Goal: Book appointment/travel/reservation

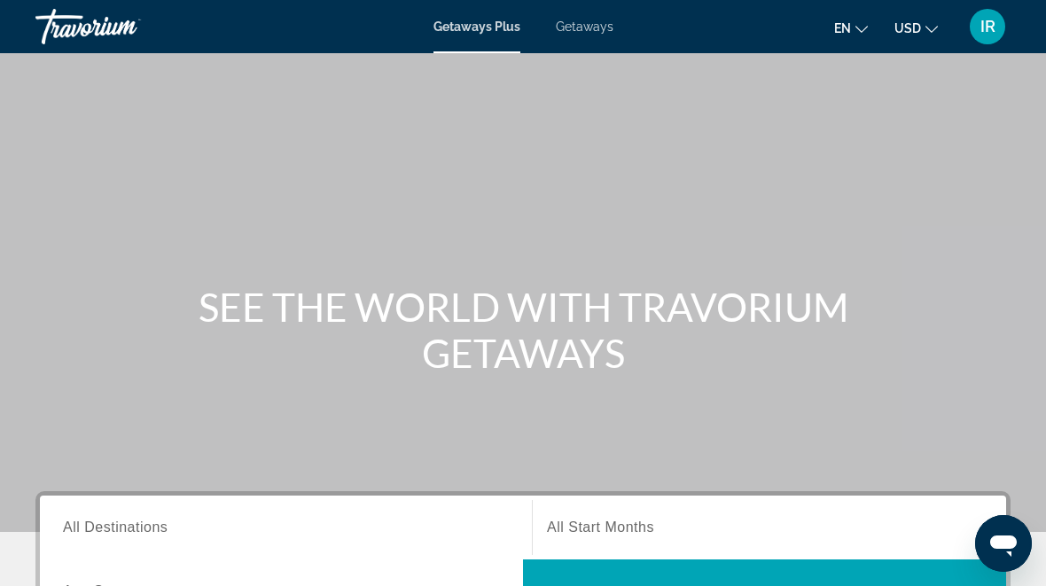
click at [591, 12] on div "Getaways Plus Getaways en English Español Français Italiano Português русский U…" at bounding box center [523, 27] width 1046 height 46
click at [576, 20] on span "Getaways" at bounding box center [585, 27] width 58 height 14
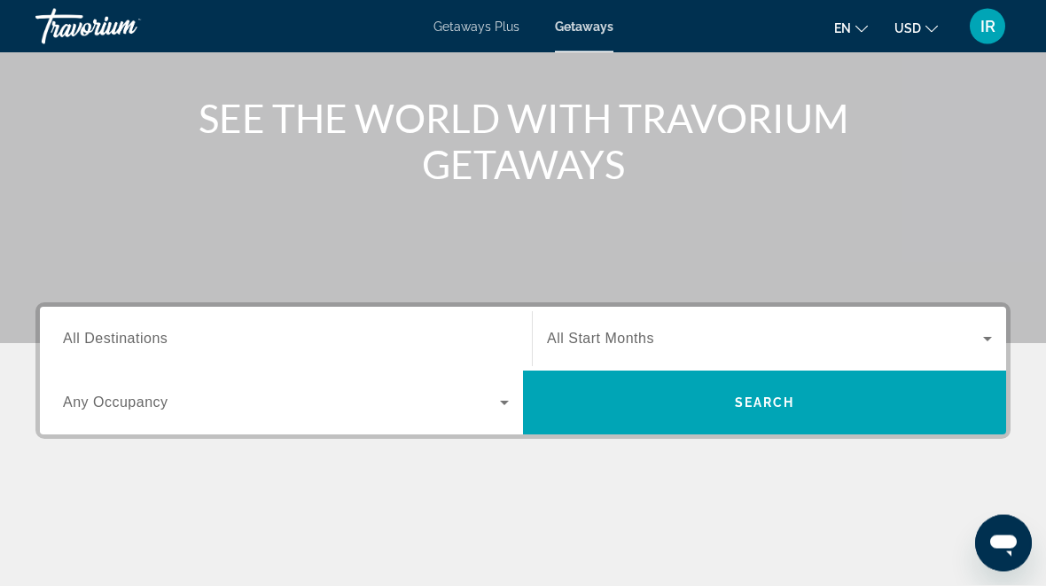
click at [259, 322] on div "Search widget" at bounding box center [286, 340] width 446 height 51
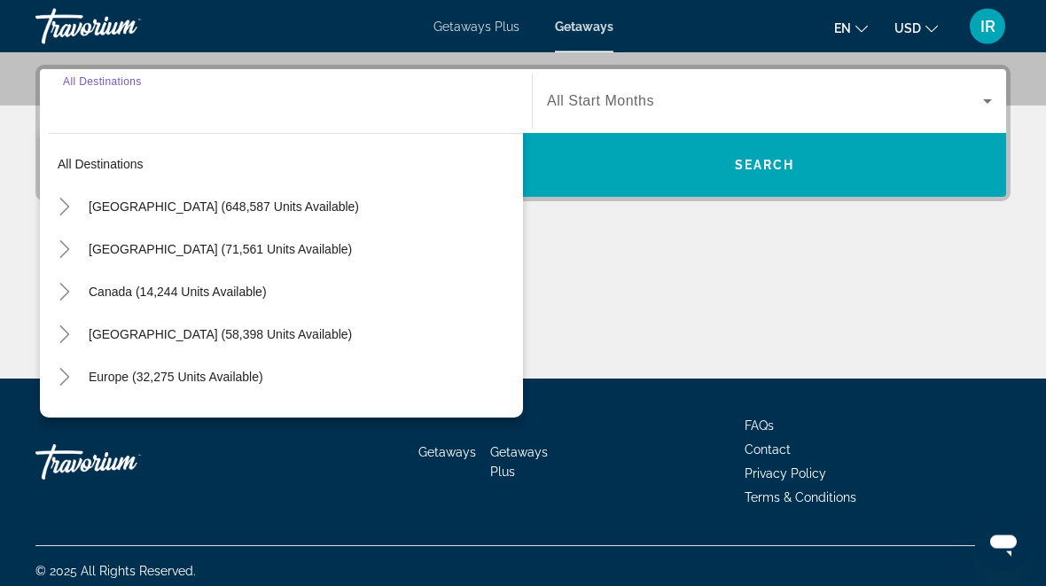
scroll to position [433, 0]
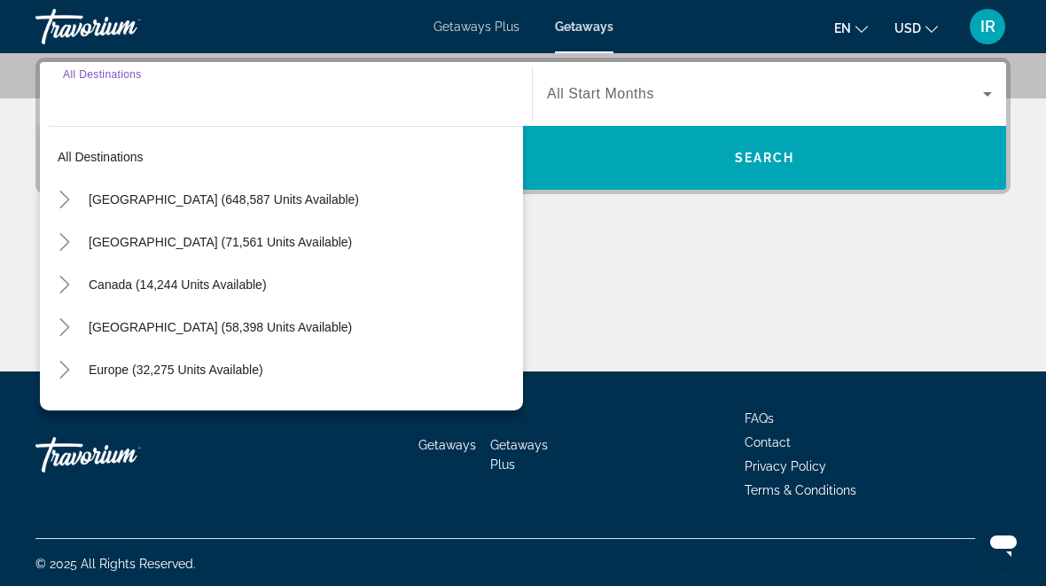
click at [49, 200] on mat-icon "Toggle United States (648,587 units available)" at bounding box center [64, 199] width 31 height 31
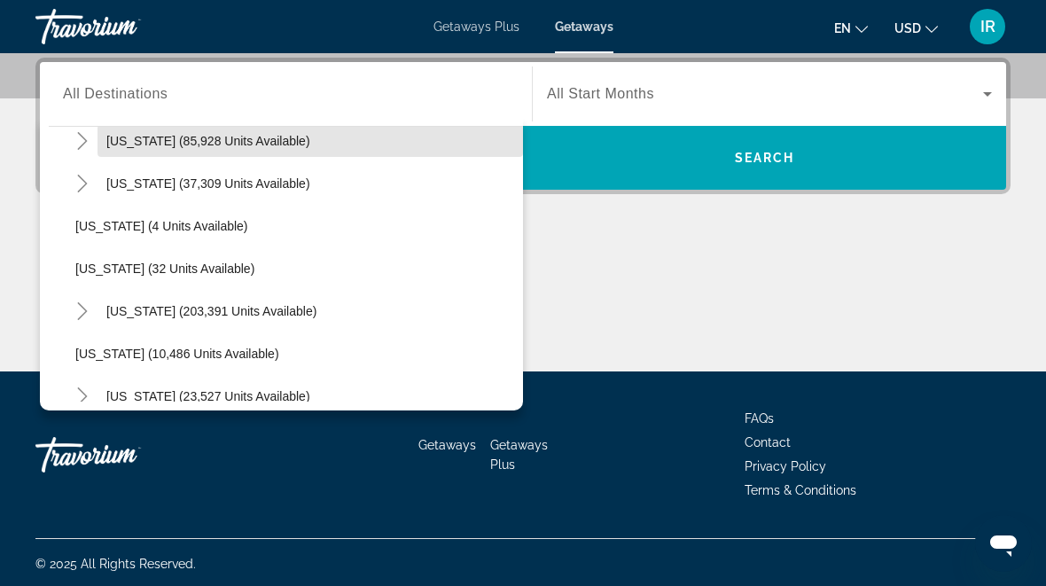
scroll to position [199, 0]
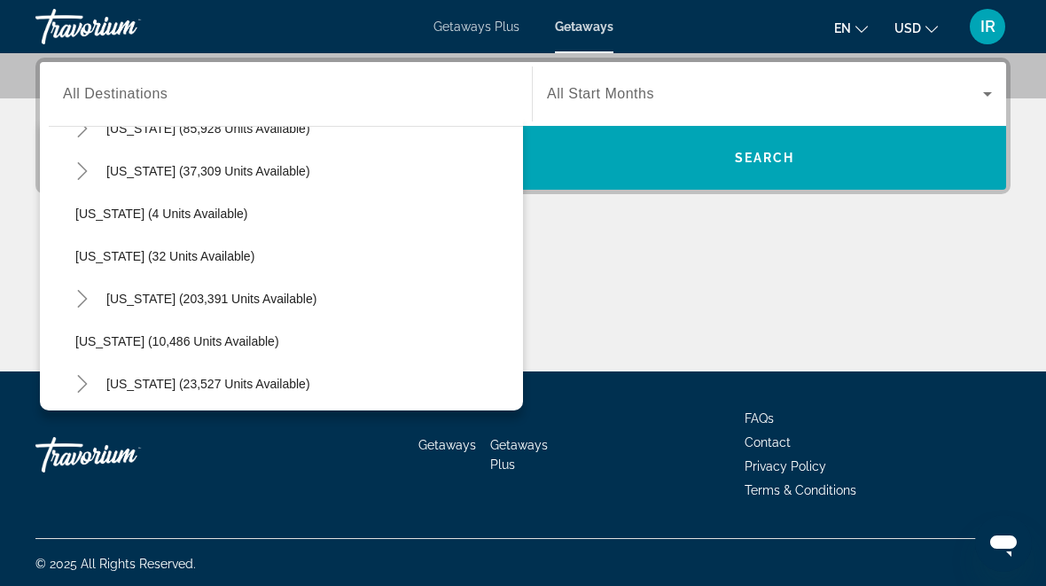
click at [82, 284] on mat-icon "Toggle Florida (203,391 units available)" at bounding box center [81, 299] width 31 height 31
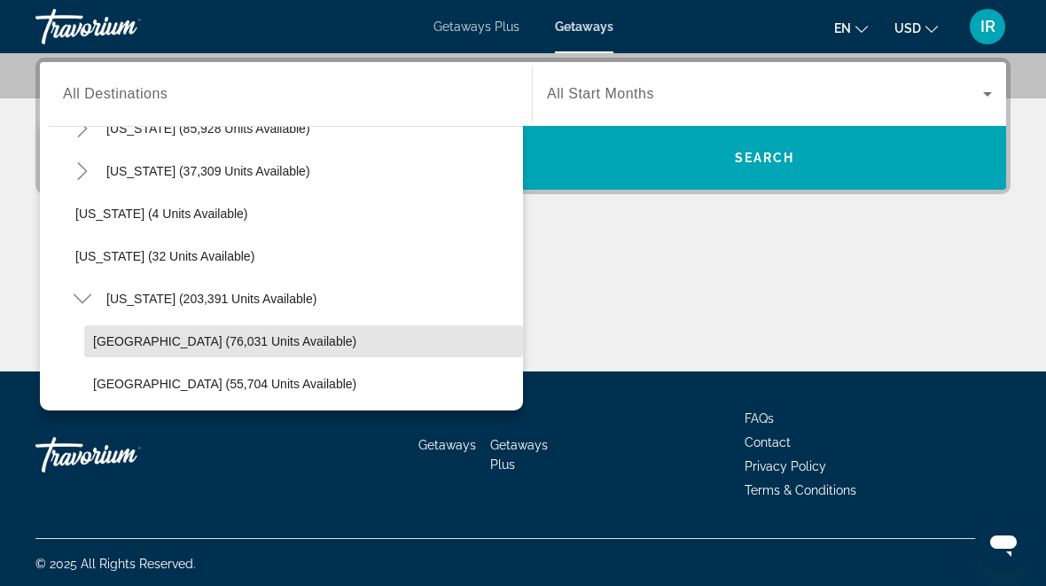
click at [160, 332] on span "Search widget" at bounding box center [303, 341] width 439 height 43
type input "**********"
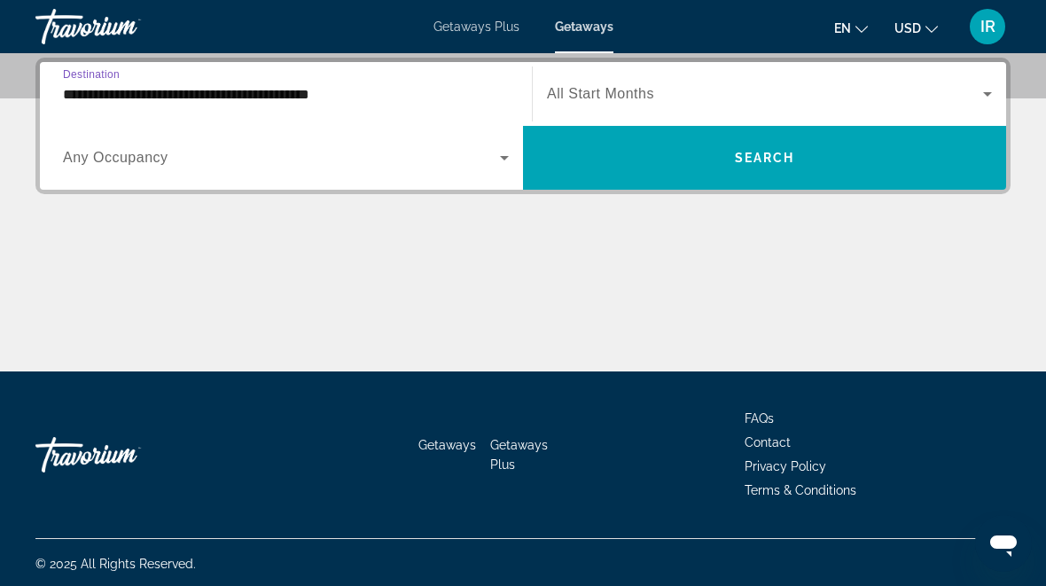
click at [808, 83] on span "Search widget" at bounding box center [765, 93] width 436 height 21
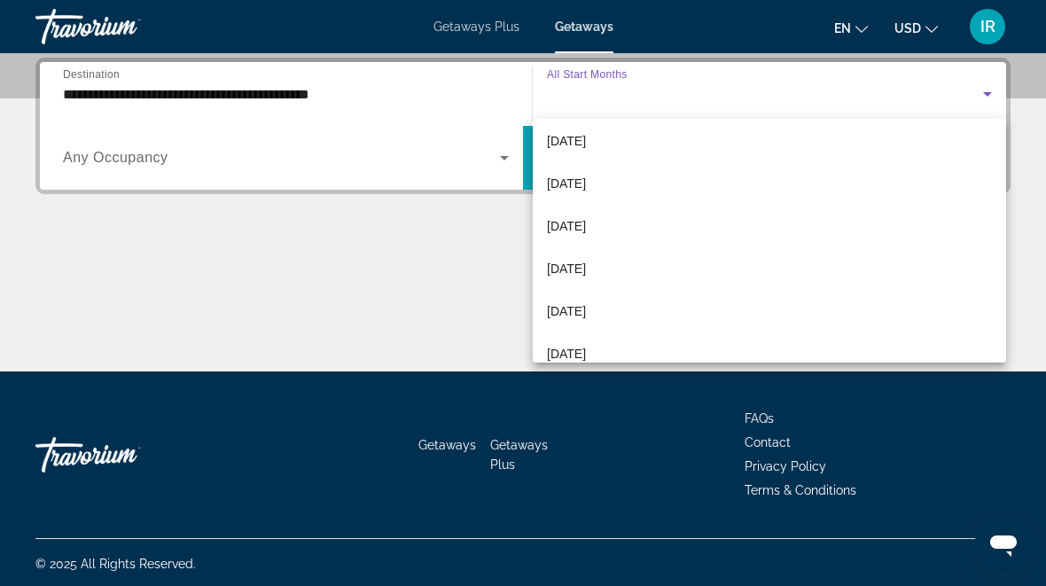
scroll to position [136, 0]
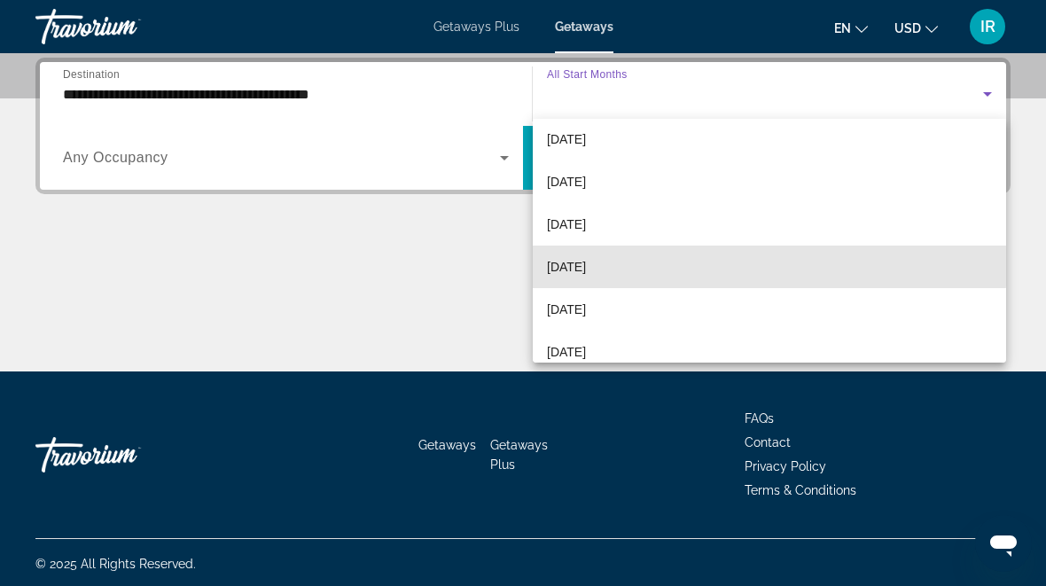
click at [629, 261] on mat-option "[DATE]" at bounding box center [769, 267] width 473 height 43
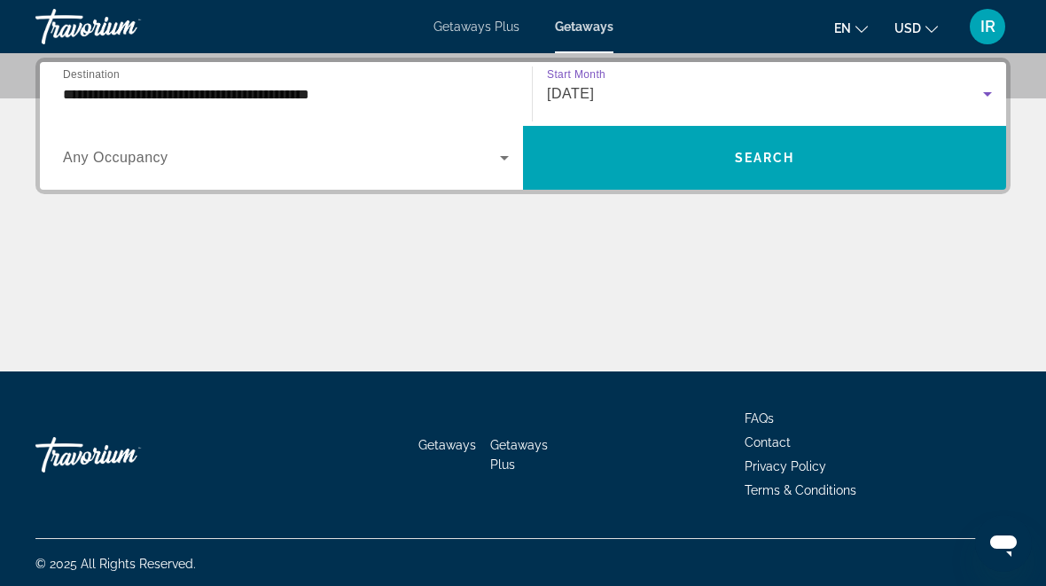
click at [776, 160] on span "Search" at bounding box center [765, 158] width 60 height 14
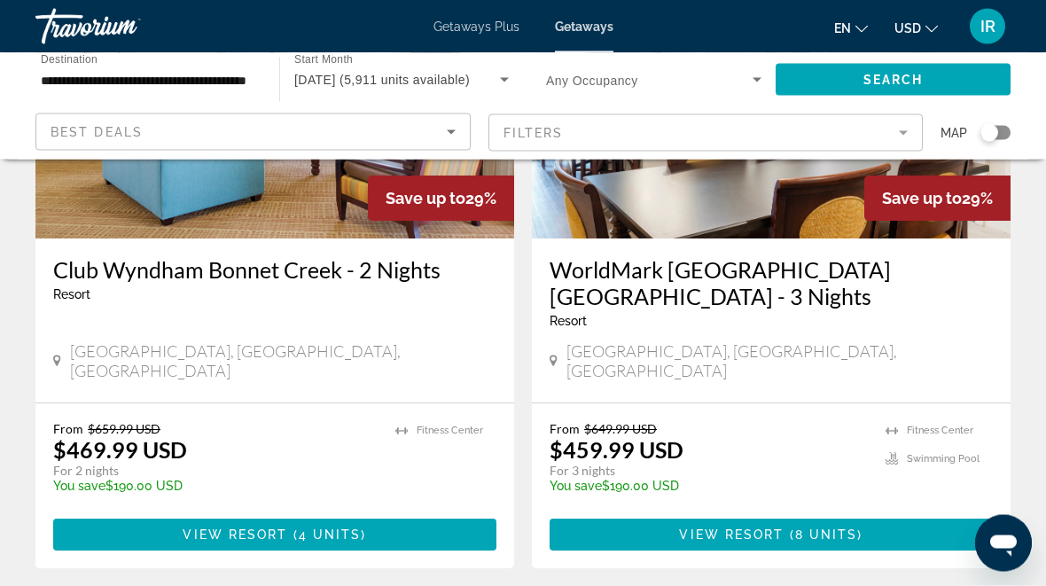
scroll to position [267, 0]
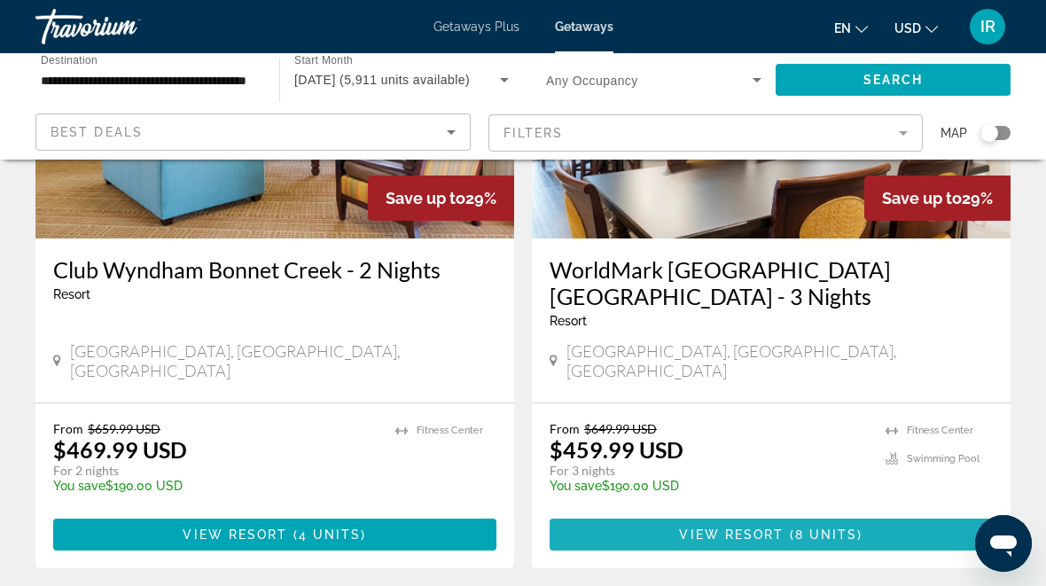
click at [712, 527] on span "View Resort" at bounding box center [731, 534] width 105 height 14
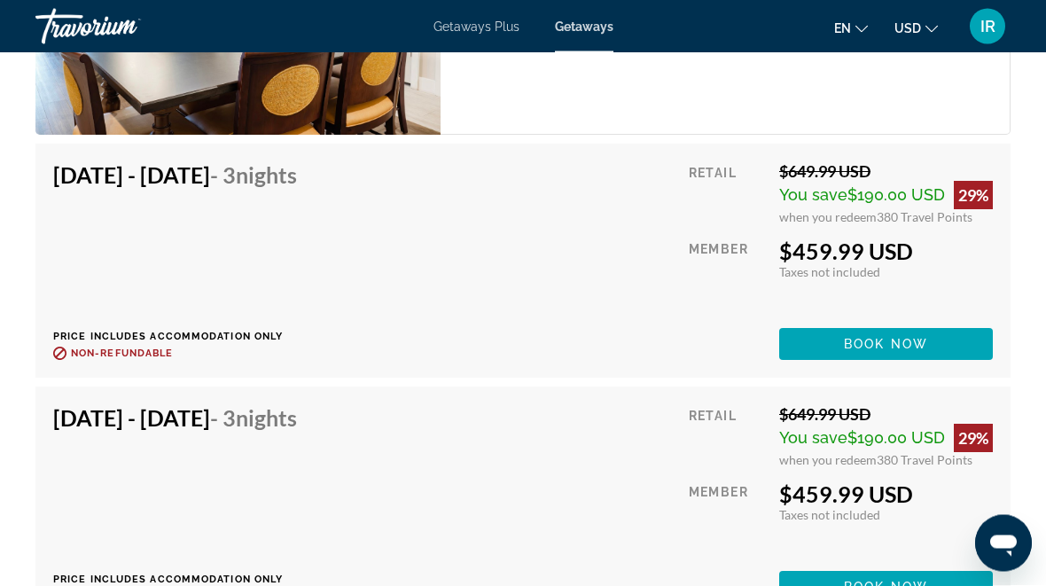
scroll to position [4280, 0]
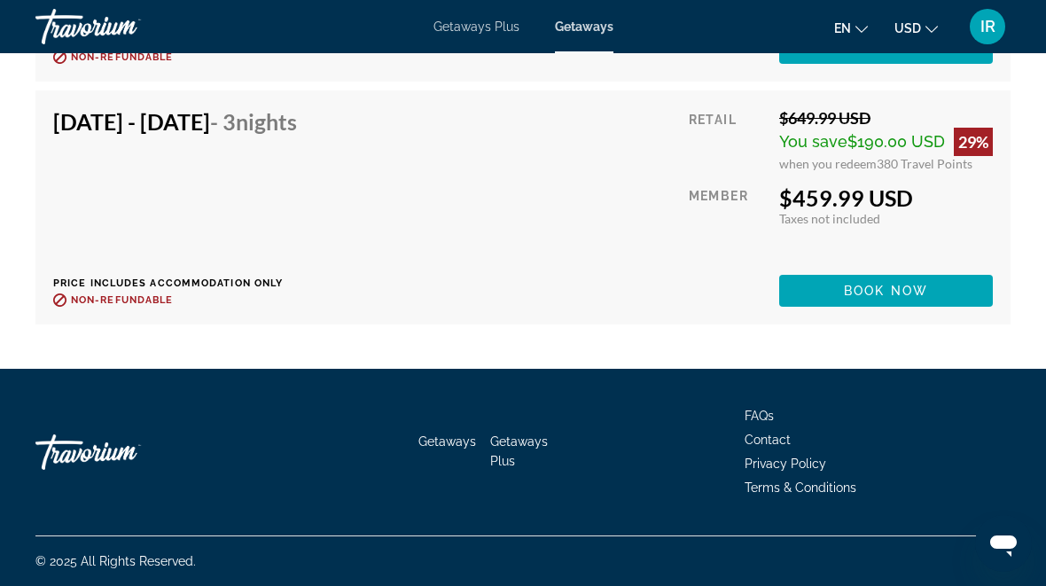
click at [608, 317] on div "[DATE] - [DATE] - 3 Nights Price includes accommodation only Refundable until :…" at bounding box center [522, 207] width 975 height 234
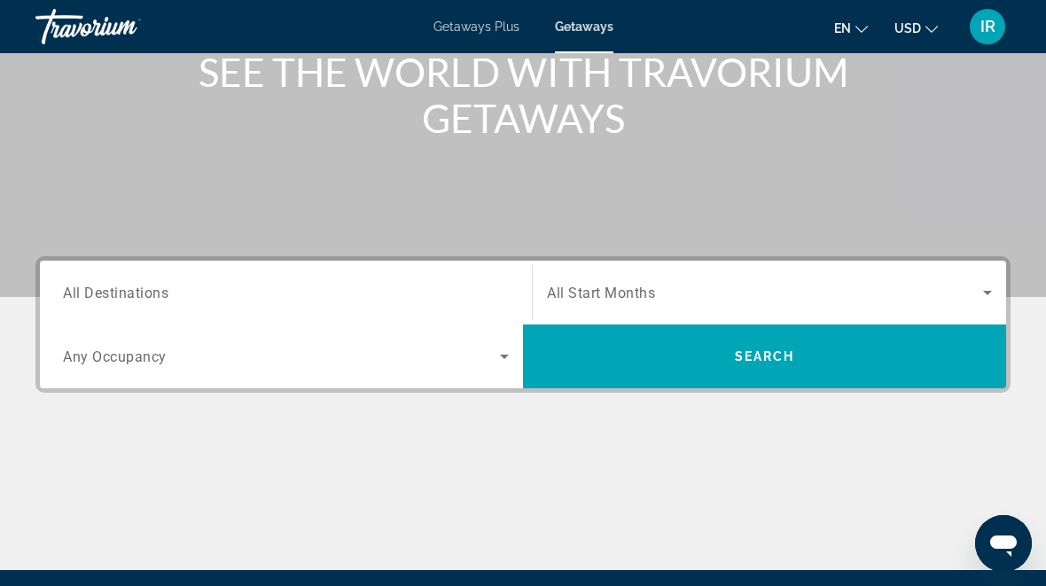
click at [289, 288] on input "Destination All Destinations" at bounding box center [286, 293] width 446 height 21
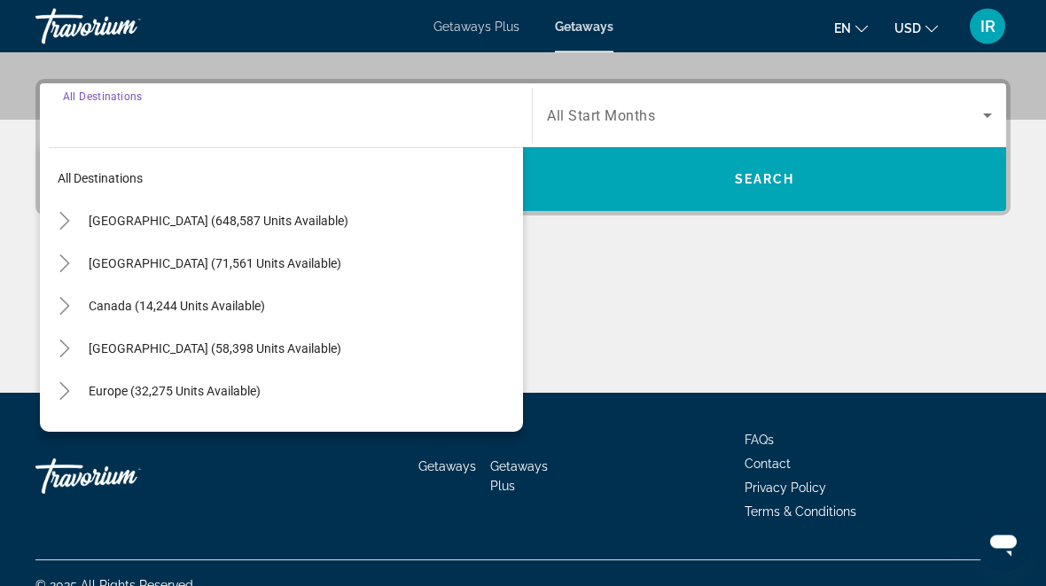
scroll to position [433, 0]
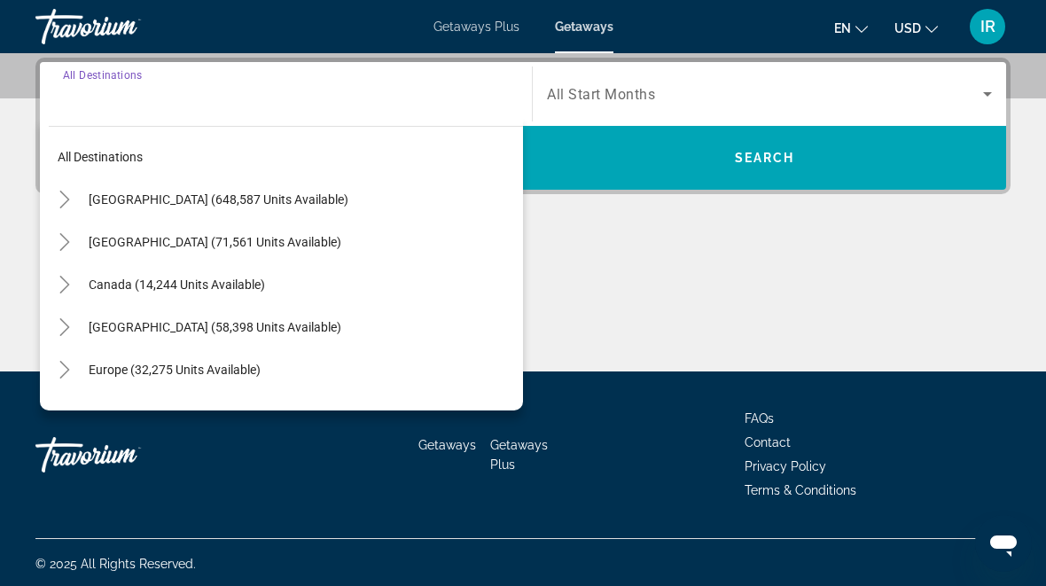
click at [65, 193] on icon "Toggle United States (648,587 units available)" at bounding box center [65, 200] width 18 height 18
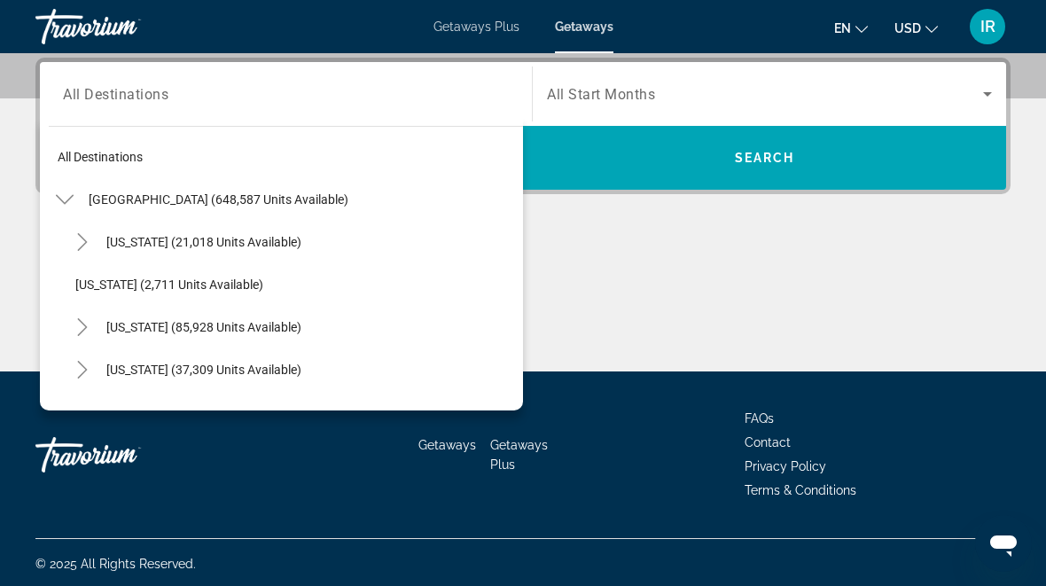
click at [77, 235] on icon "Toggle Arizona (21,018 units available)" at bounding box center [83, 242] width 18 height 18
click at [51, 197] on mat-icon "Toggle United States (648,587 units available)" at bounding box center [64, 199] width 31 height 31
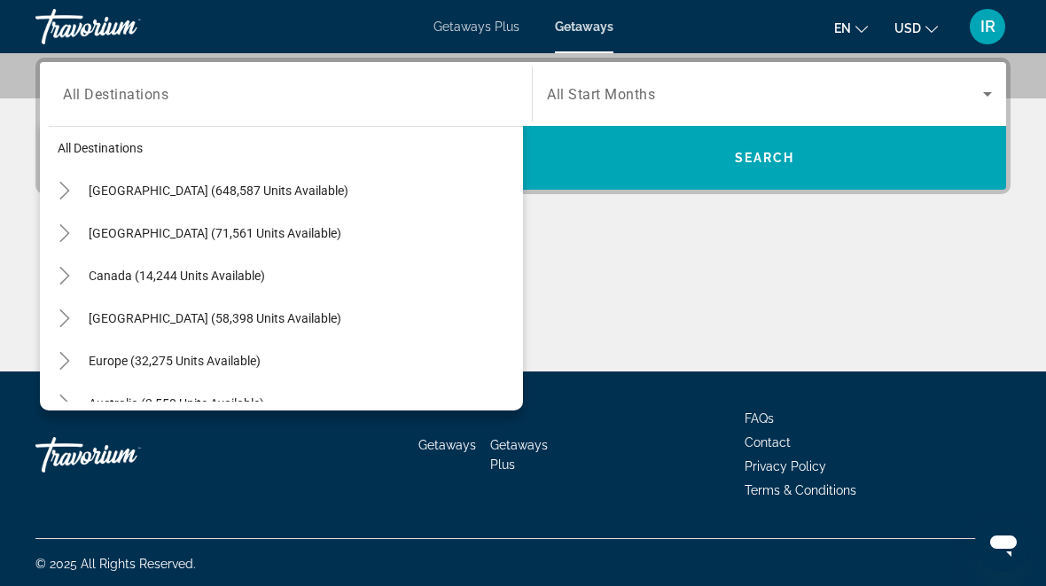
scroll to position [8, 0]
click at [51, 181] on mat-icon "Toggle United States (648,587 units available)" at bounding box center [64, 191] width 31 height 31
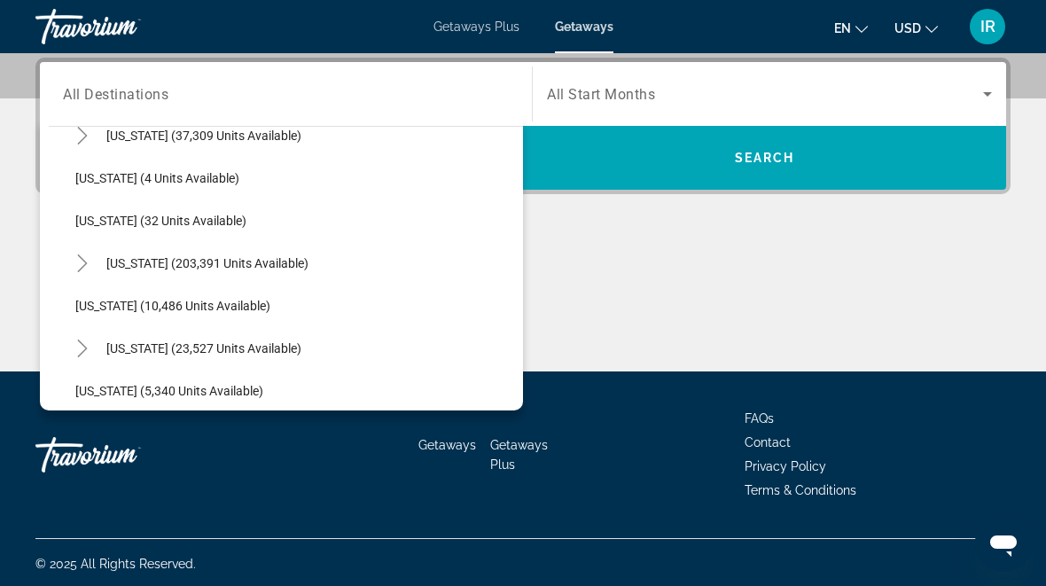
scroll to position [405, 0]
click at [76, 254] on icon "Toggle Florida (203,391 units available)" at bounding box center [83, 263] width 18 height 18
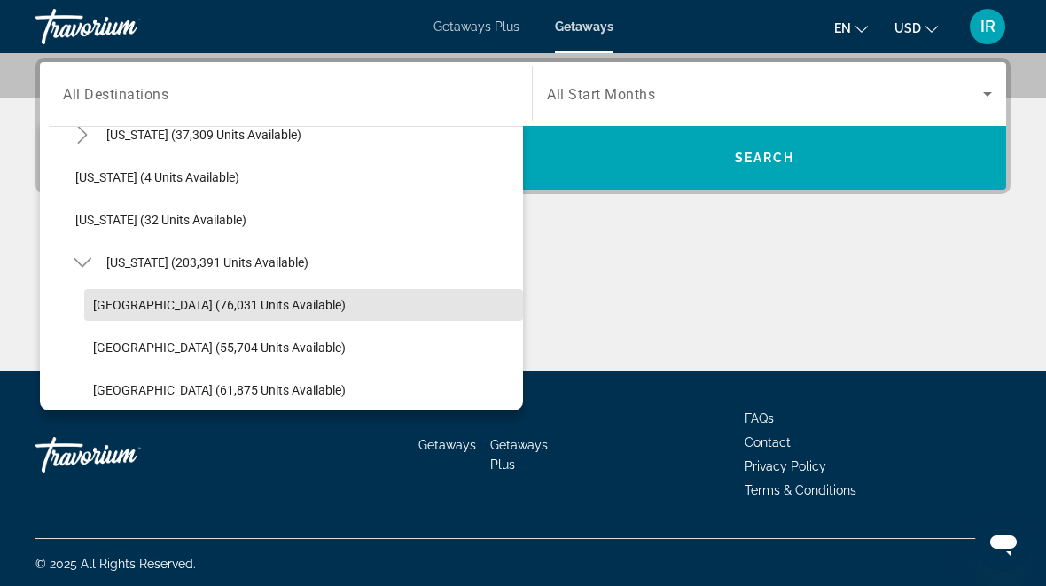
click at [155, 298] on span "[GEOGRAPHIC_DATA] (76,031 units available)" at bounding box center [219, 305] width 253 height 14
type input "**********"
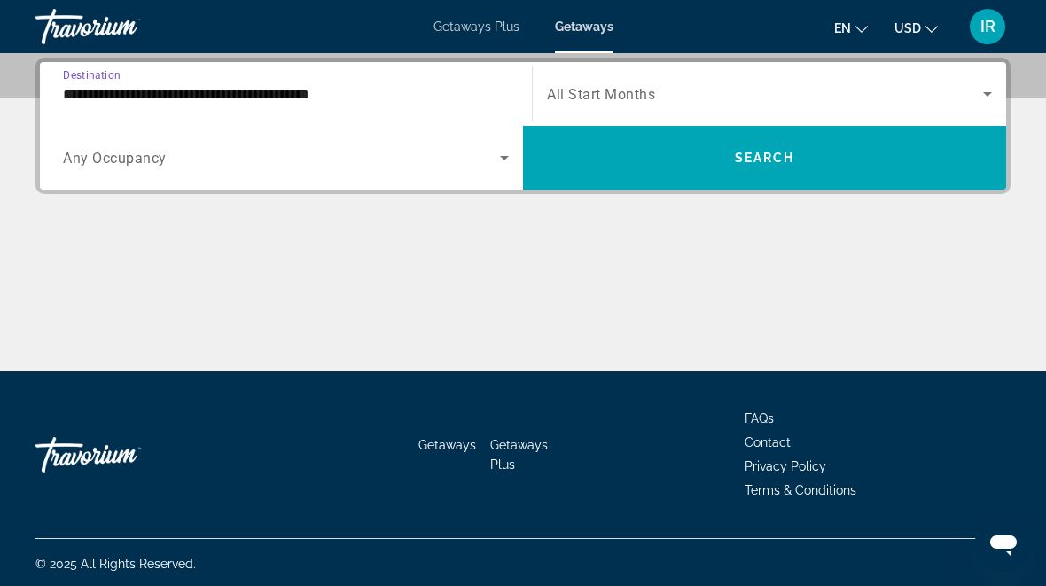
click at [657, 99] on span "Search widget" at bounding box center [765, 93] width 436 height 21
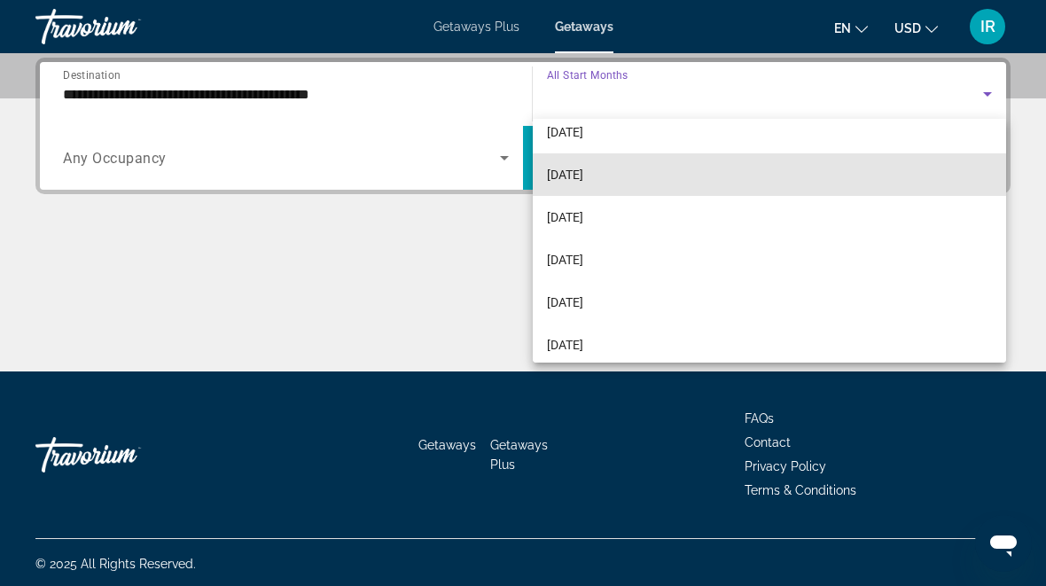
scroll to position [144, 0]
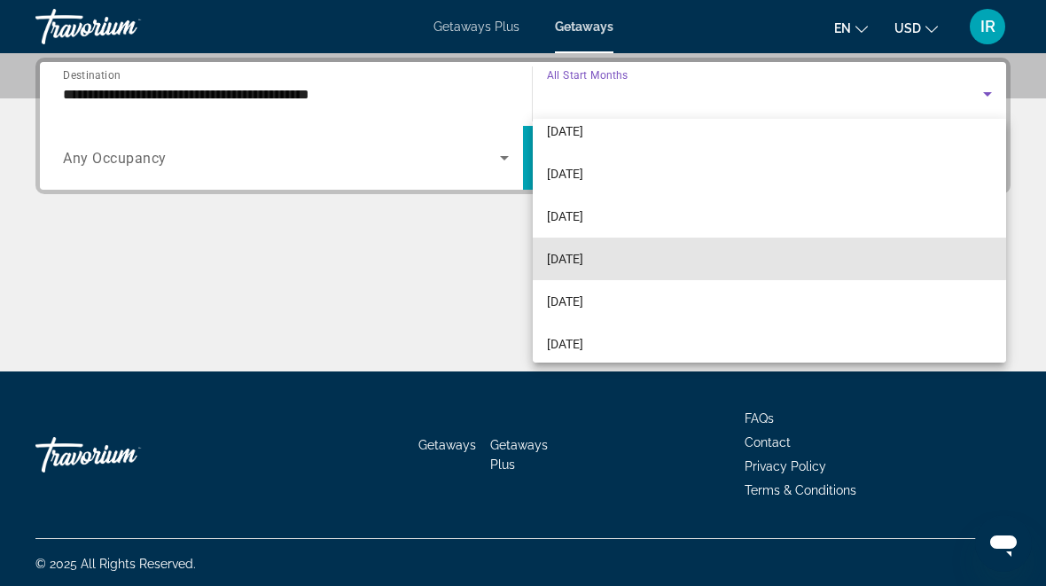
click at [583, 254] on span "[DATE]" at bounding box center [565, 258] width 36 height 21
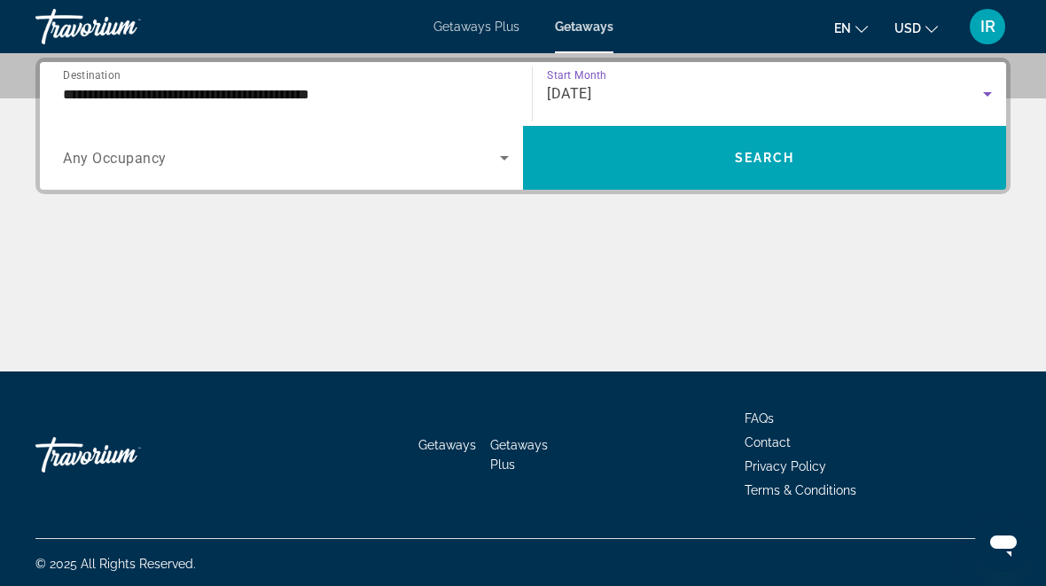
click at [699, 160] on span "Search widget" at bounding box center [764, 158] width 483 height 43
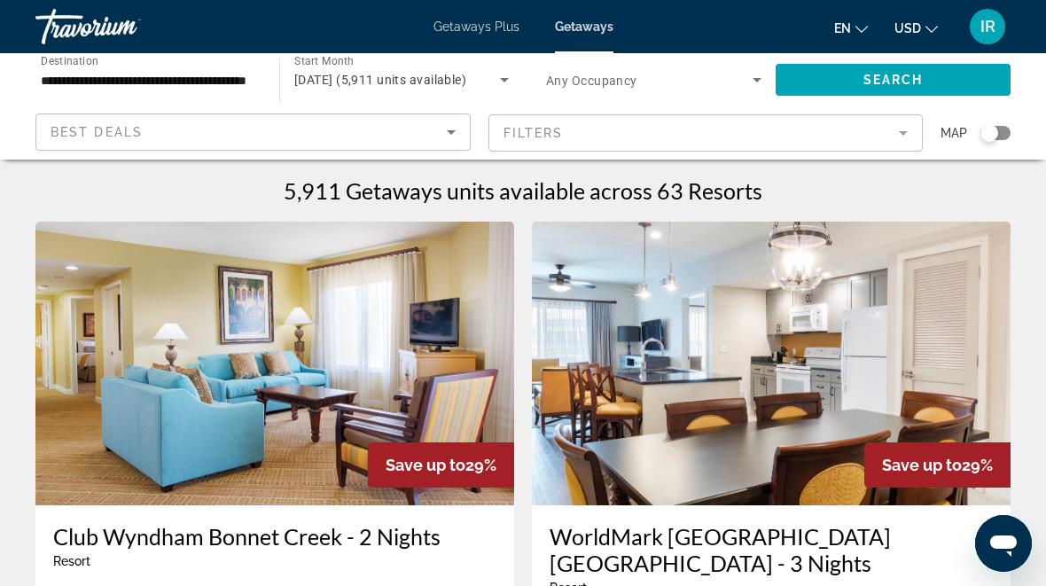
click at [1006, 130] on div "Search widget" at bounding box center [995, 133] width 30 height 14
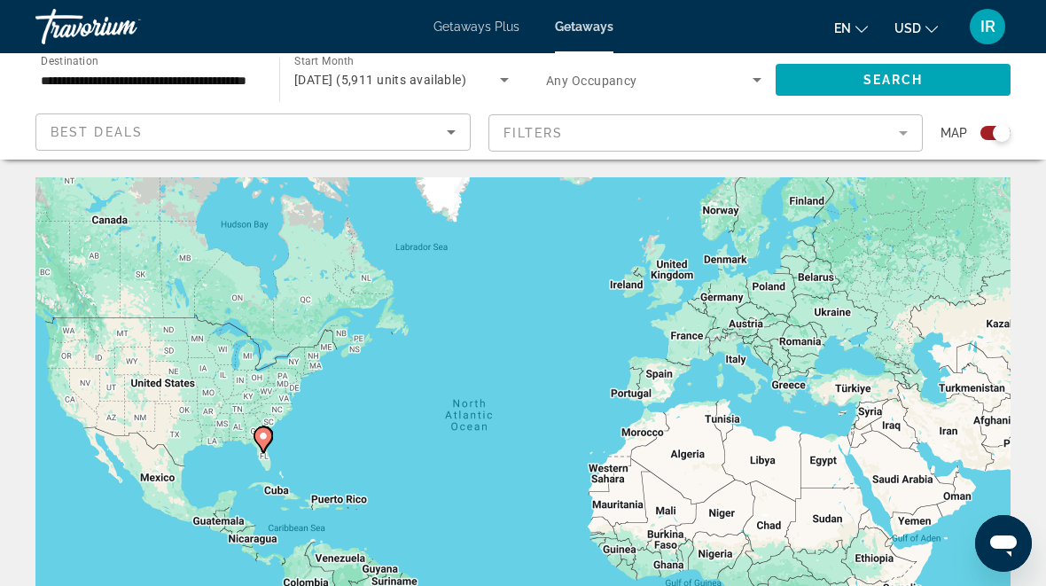
click at [995, 128] on div "Search widget" at bounding box center [1002, 133] width 18 height 18
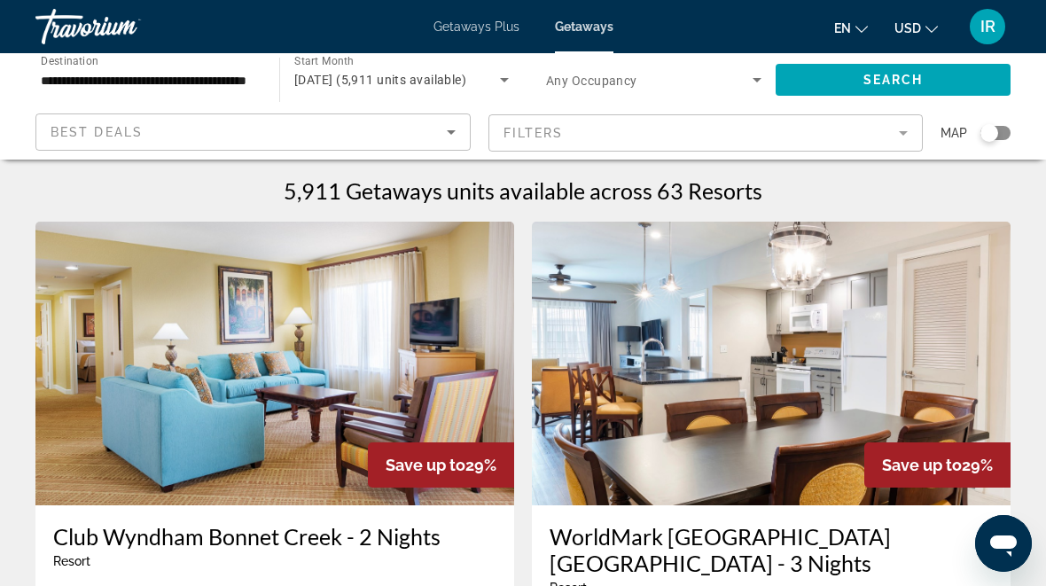
click at [764, 56] on div "Occupancy Any Occupancy" at bounding box center [654, 80] width 244 height 50
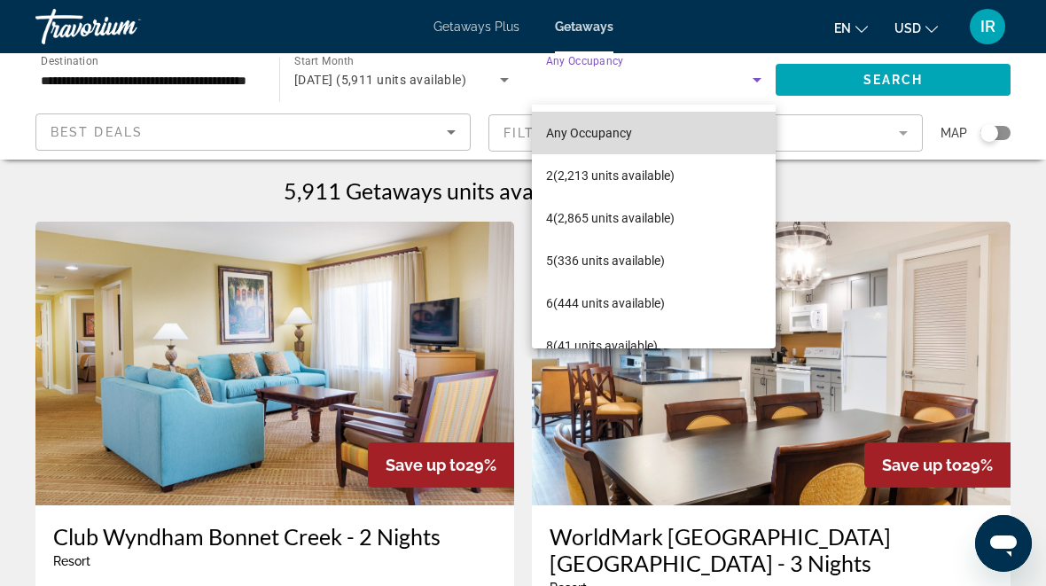
click at [682, 139] on mat-option "Any Occupancy" at bounding box center [654, 133] width 244 height 43
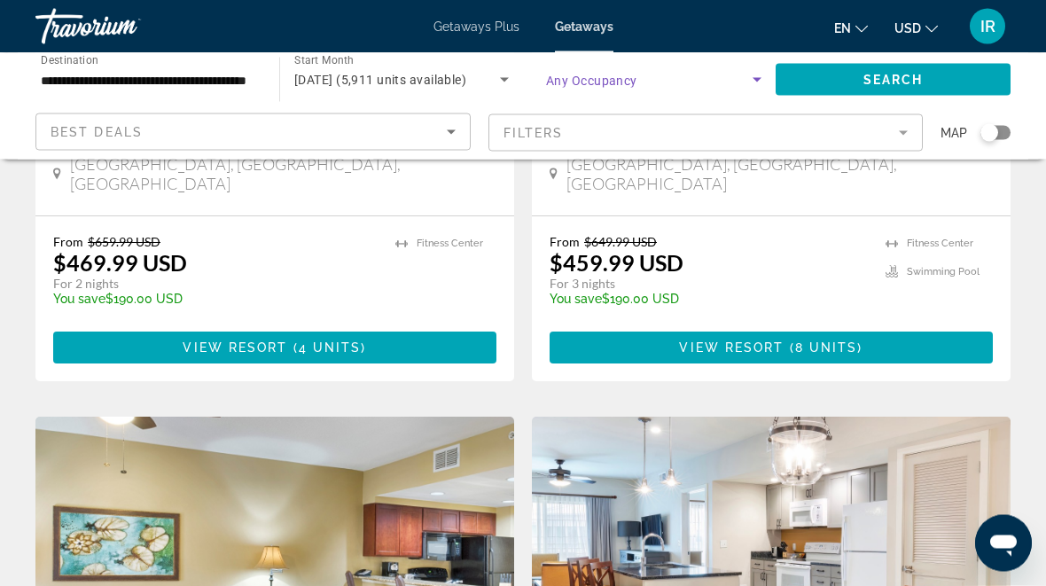
scroll to position [446, 0]
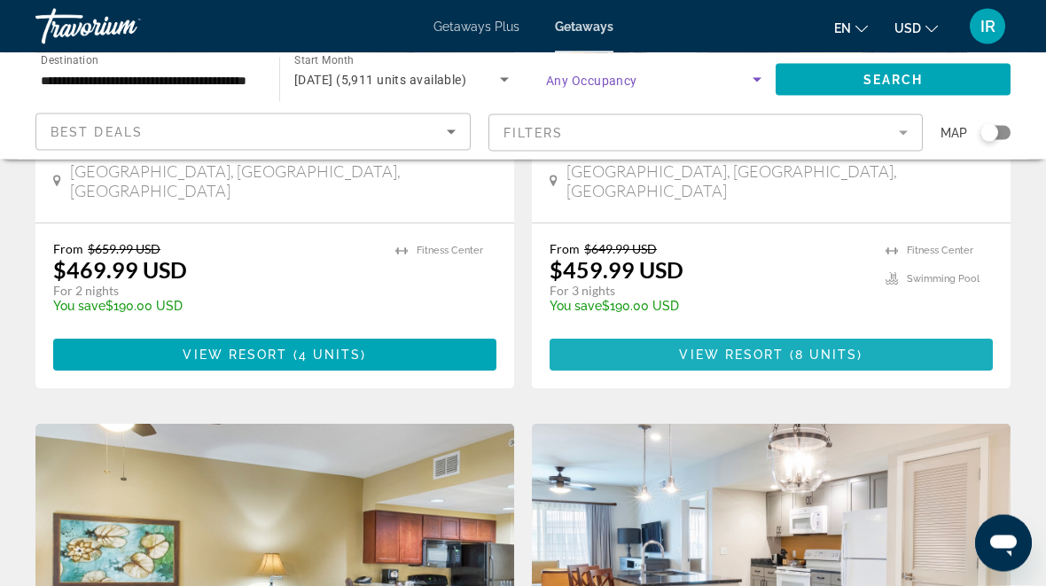
click at [761, 334] on span "Main content" at bounding box center [771, 355] width 443 height 43
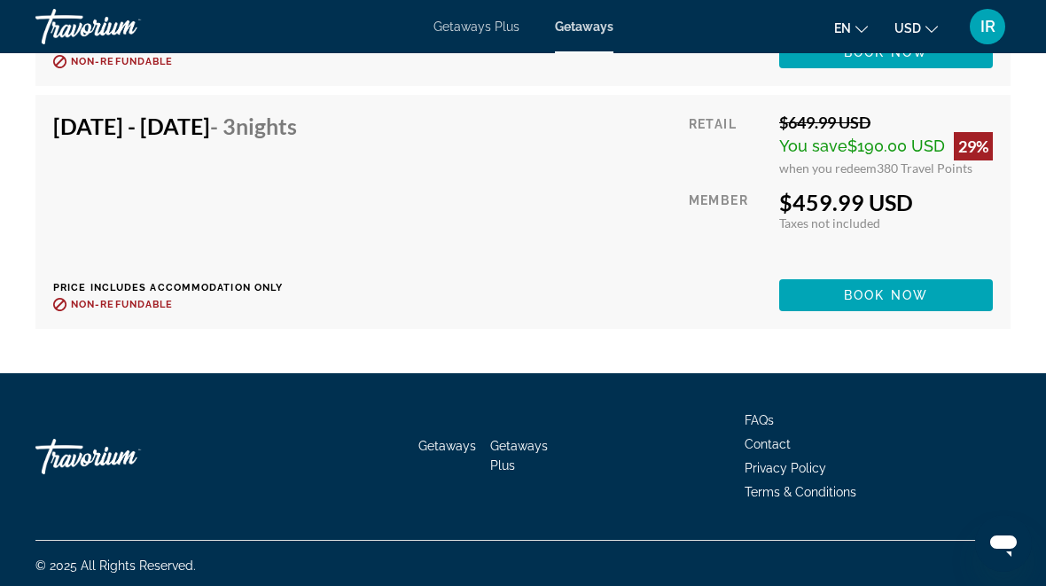
scroll to position [4280, 0]
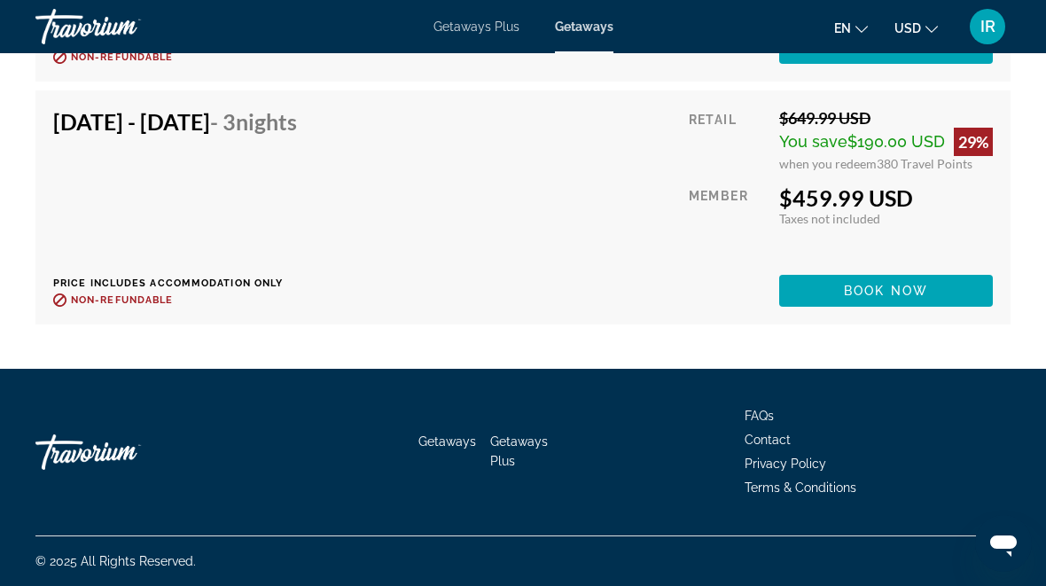
click at [845, 290] on span "Book now" at bounding box center [886, 291] width 84 height 14
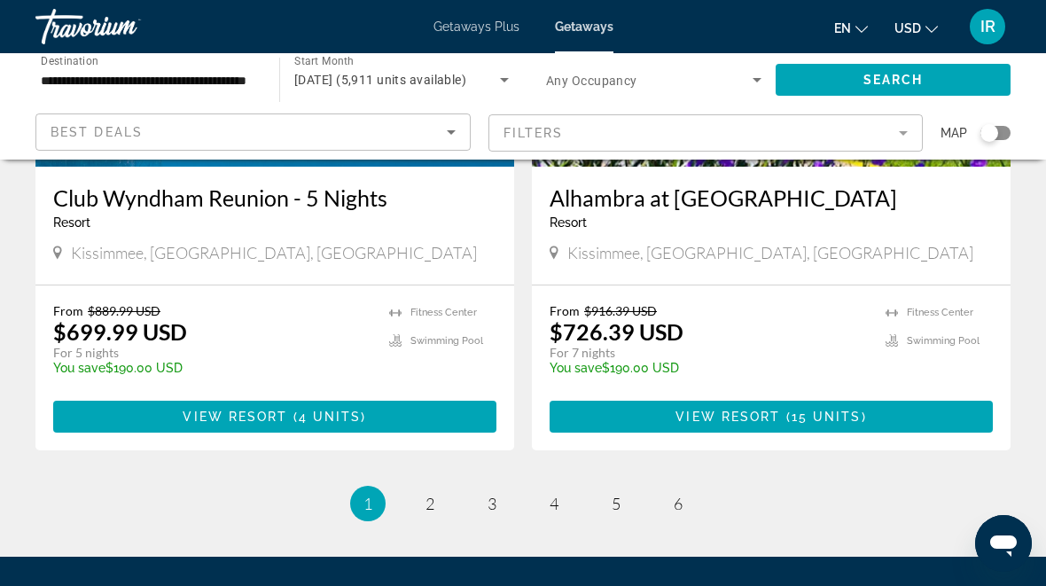
scroll to position [3674, 0]
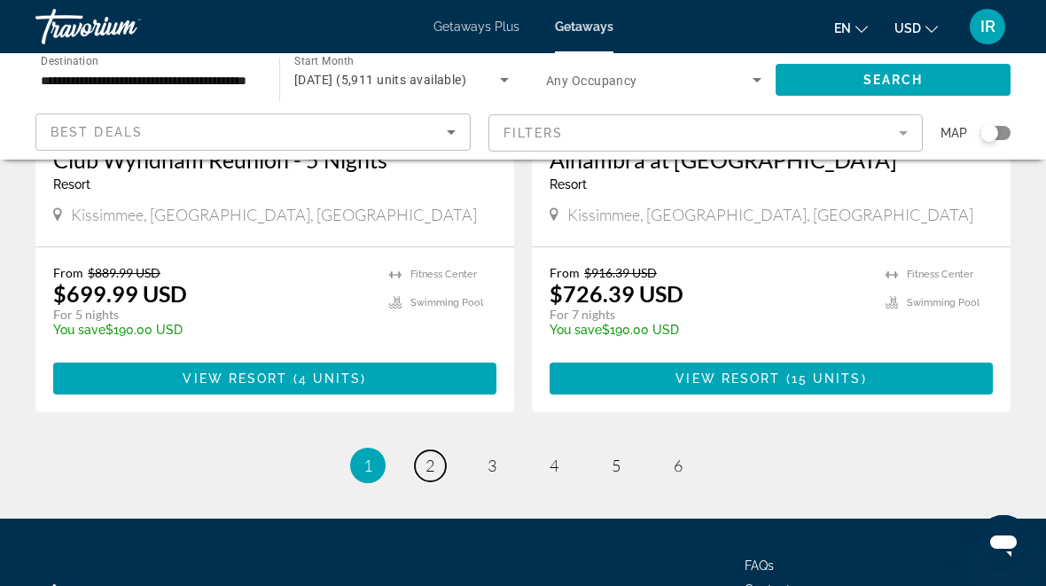
click at [422, 450] on link "page 2" at bounding box center [430, 465] width 31 height 31
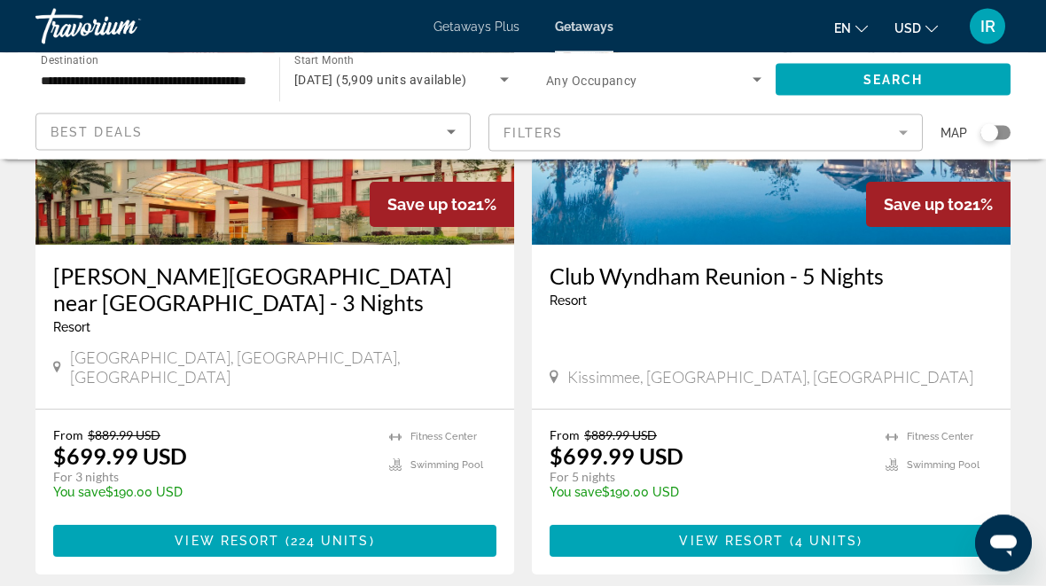
scroll to position [261, 0]
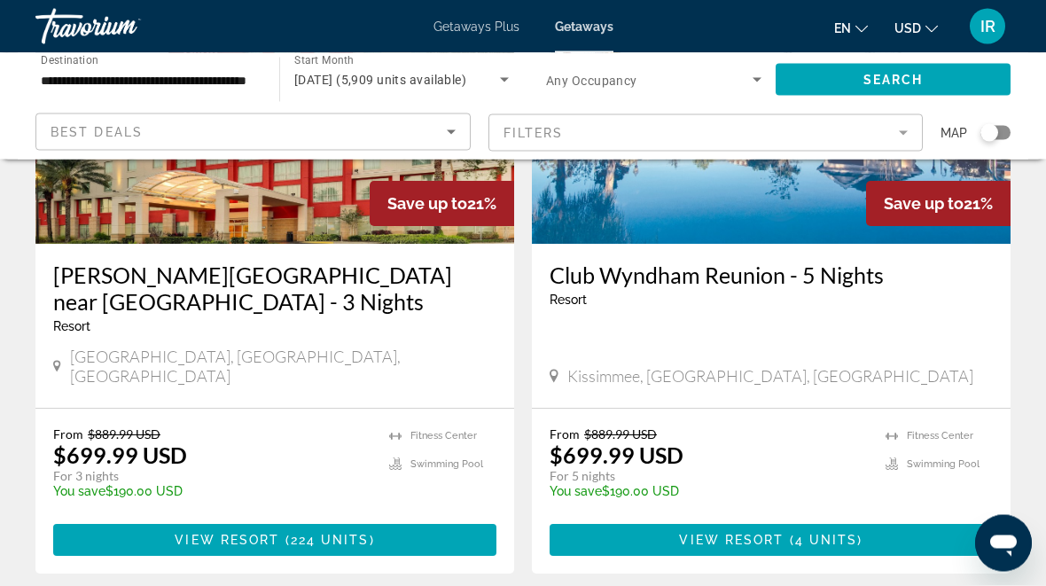
click at [267, 534] on span "View Resort" at bounding box center [227, 541] width 105 height 14
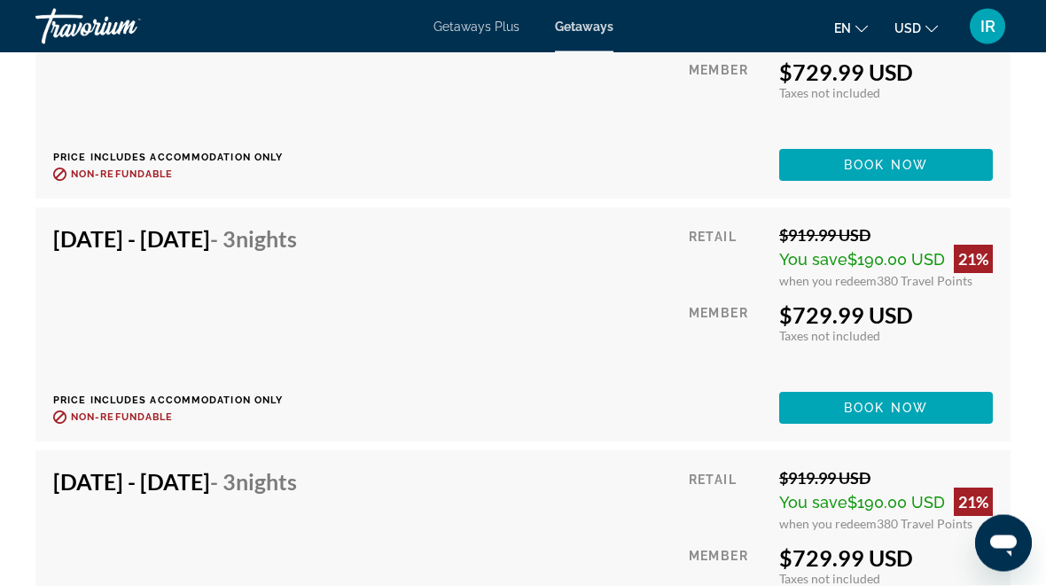
scroll to position [6258, 0]
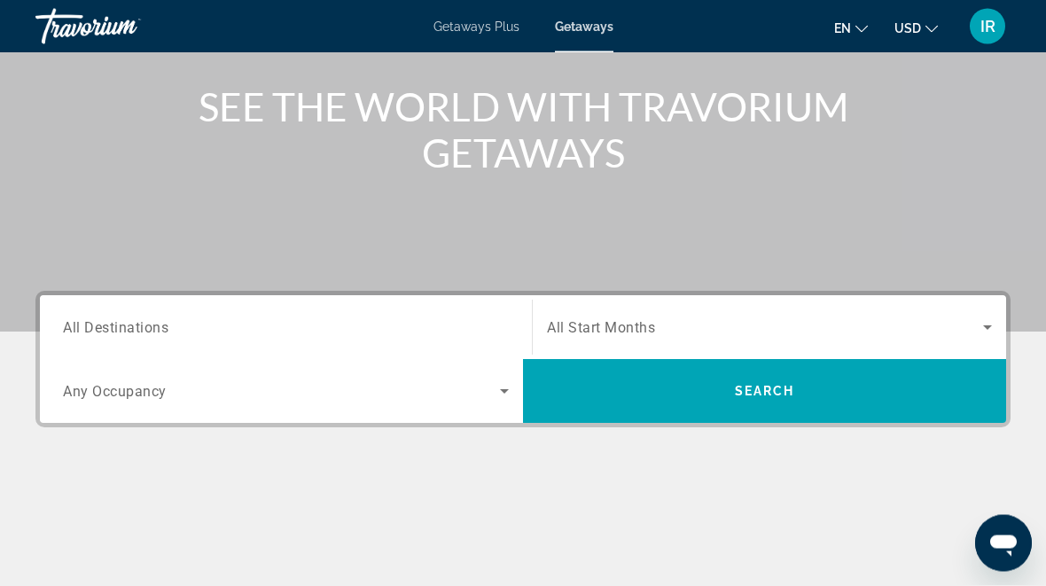
scroll to position [207, 0]
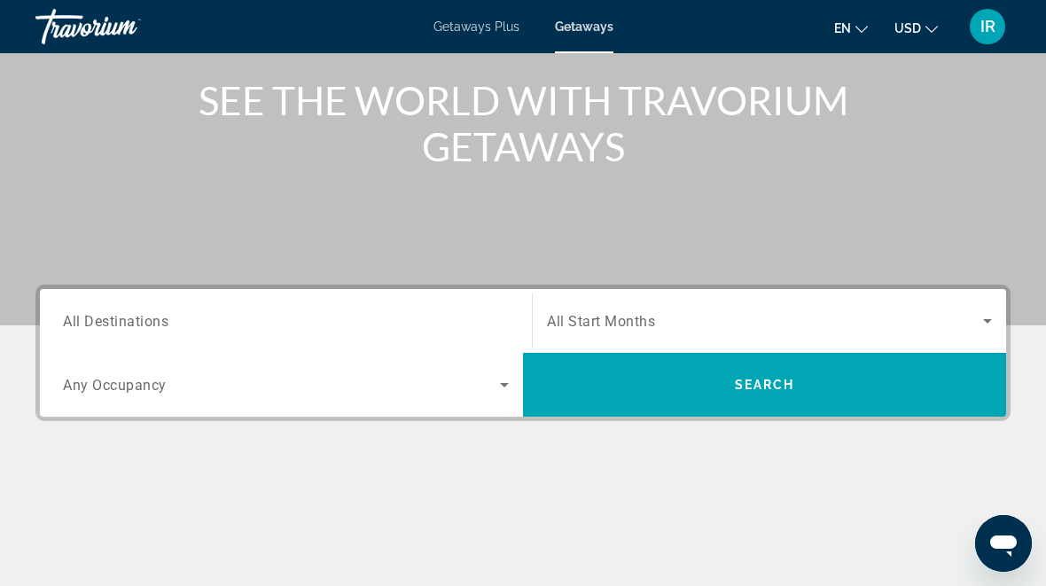
click at [725, 263] on div "Main content" at bounding box center [523, 59] width 1046 height 532
click at [766, 203] on div "Main content" at bounding box center [523, 59] width 1046 height 532
click at [773, 188] on div "Main content" at bounding box center [523, 59] width 1046 height 532
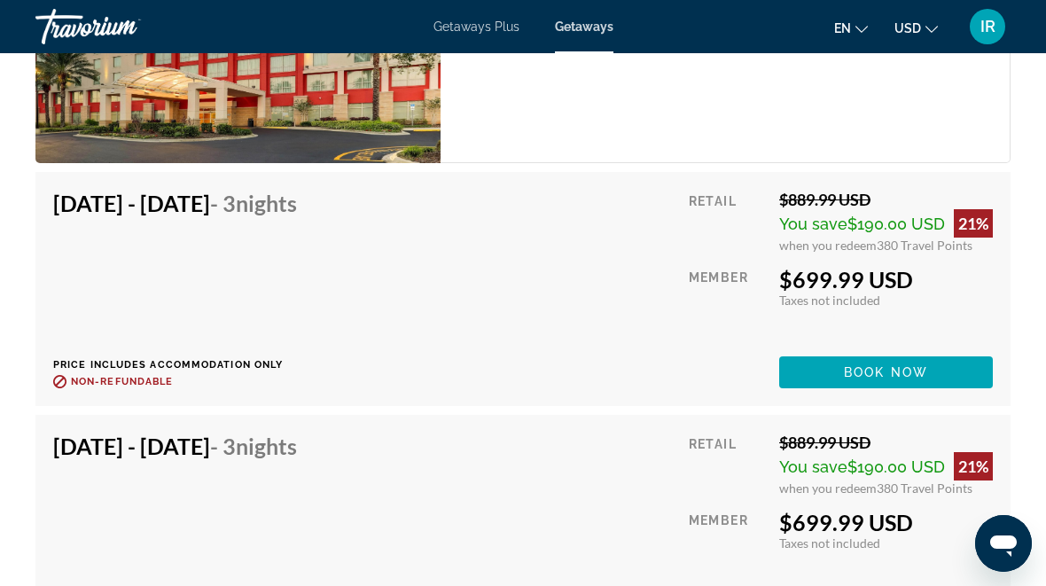
scroll to position [3145, 0]
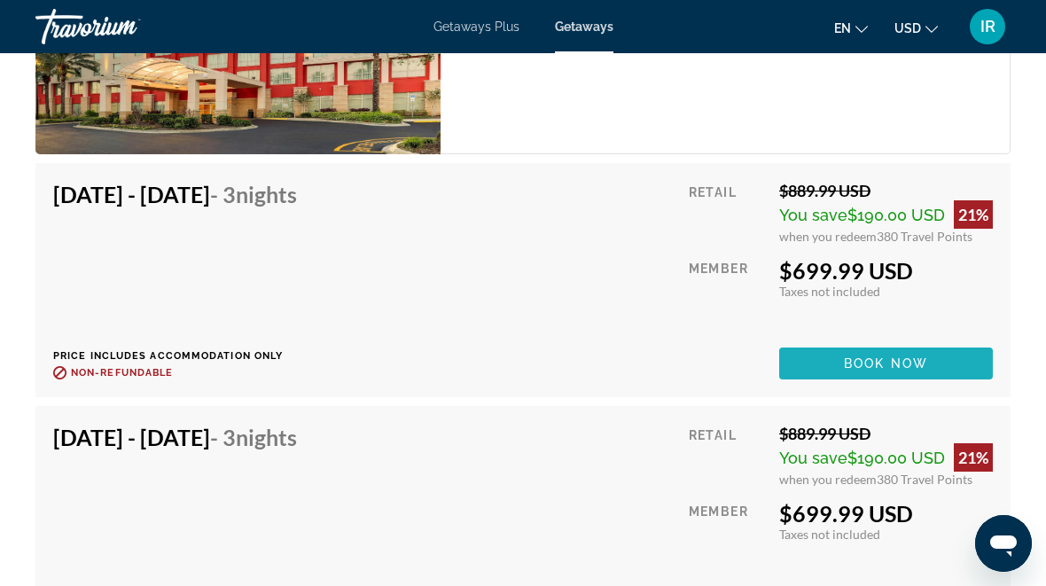
click at [862, 353] on span "Main content" at bounding box center [886, 363] width 214 height 43
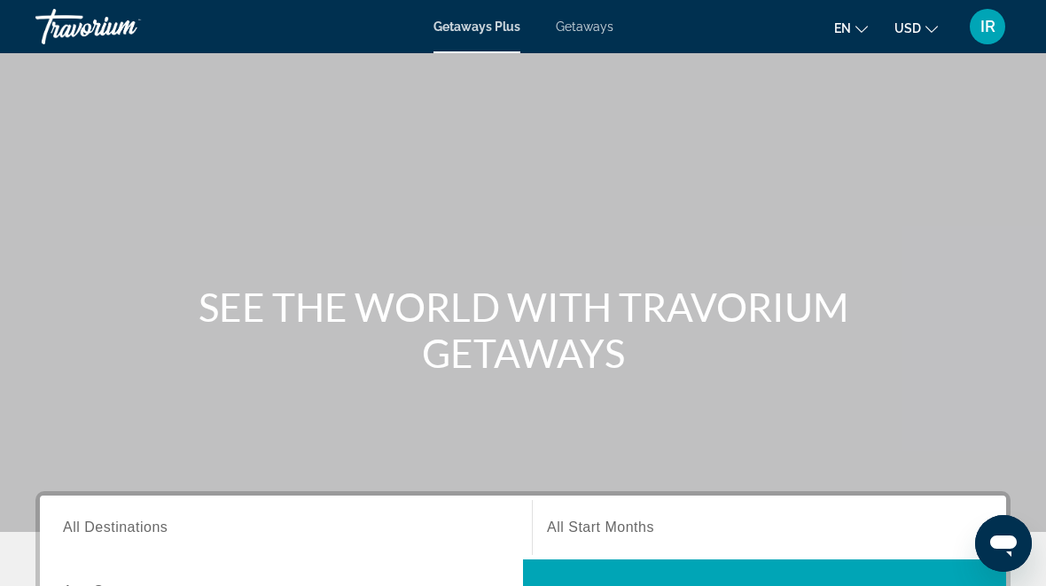
click at [589, 21] on span "Getaways" at bounding box center [585, 27] width 58 height 14
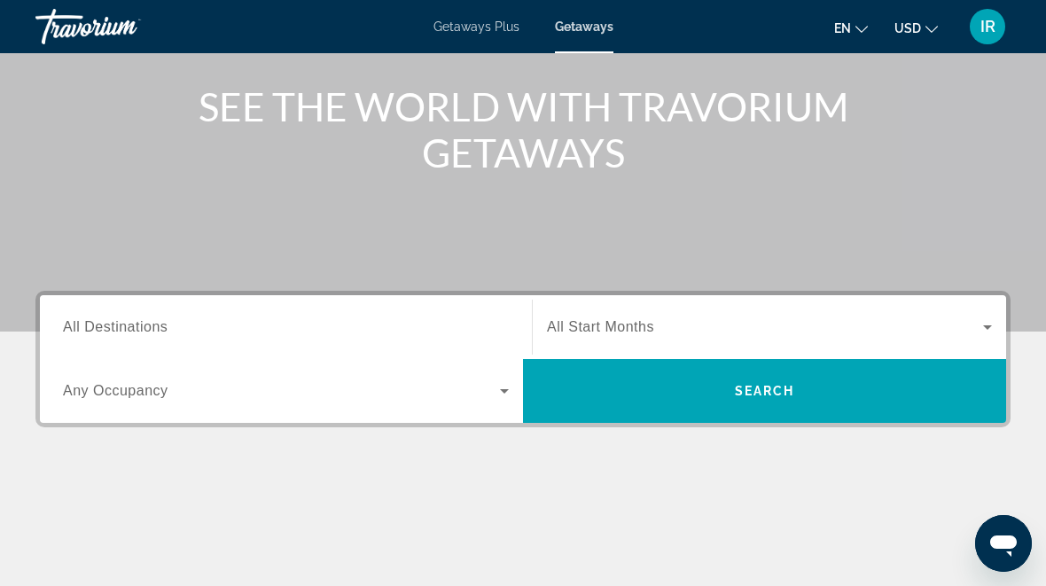
click at [620, 332] on span "All Start Months" at bounding box center [600, 326] width 107 height 15
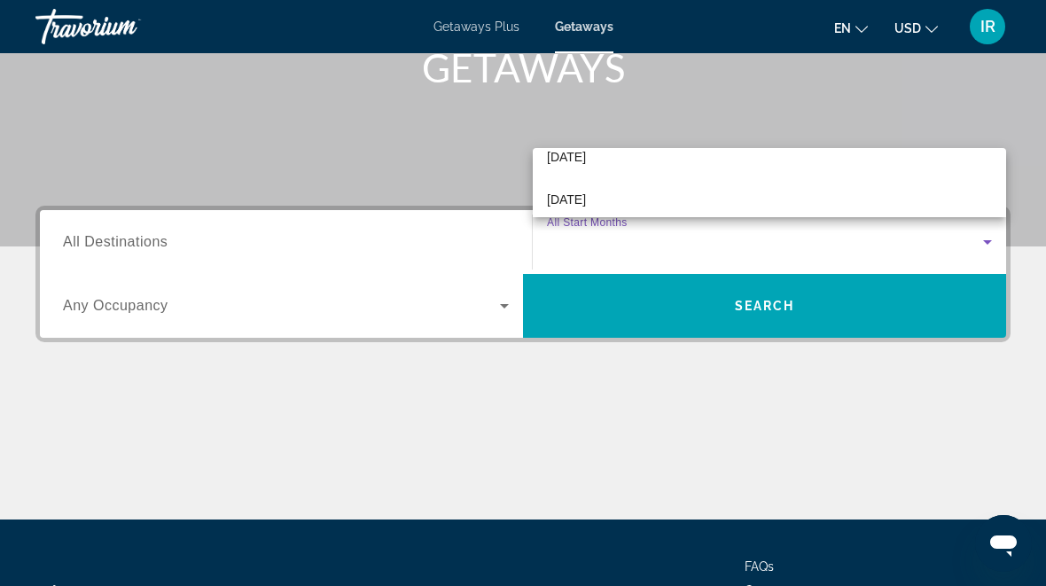
scroll to position [285, 0]
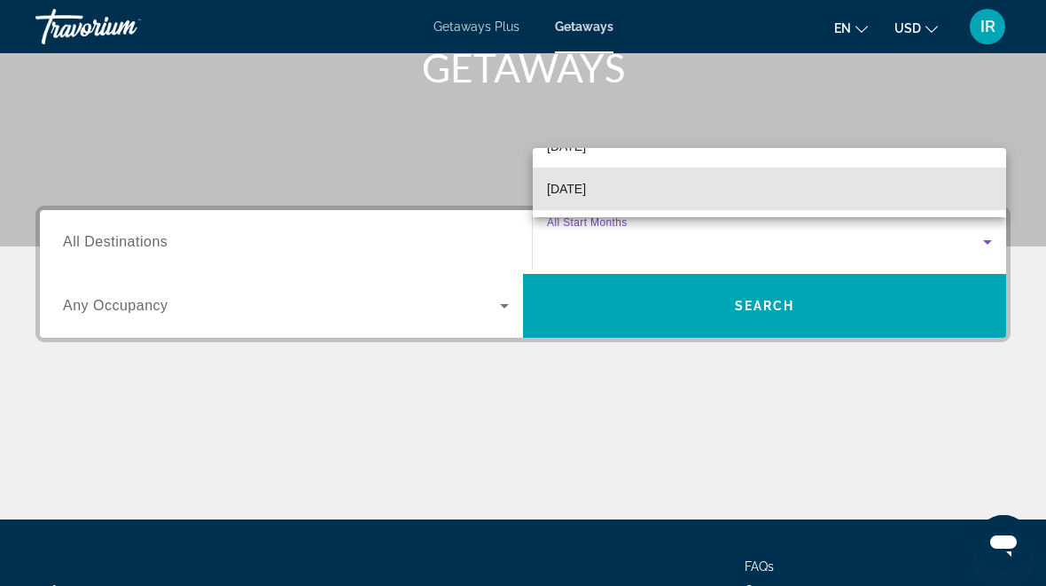
click at [586, 185] on span "March 2026" at bounding box center [566, 188] width 39 height 21
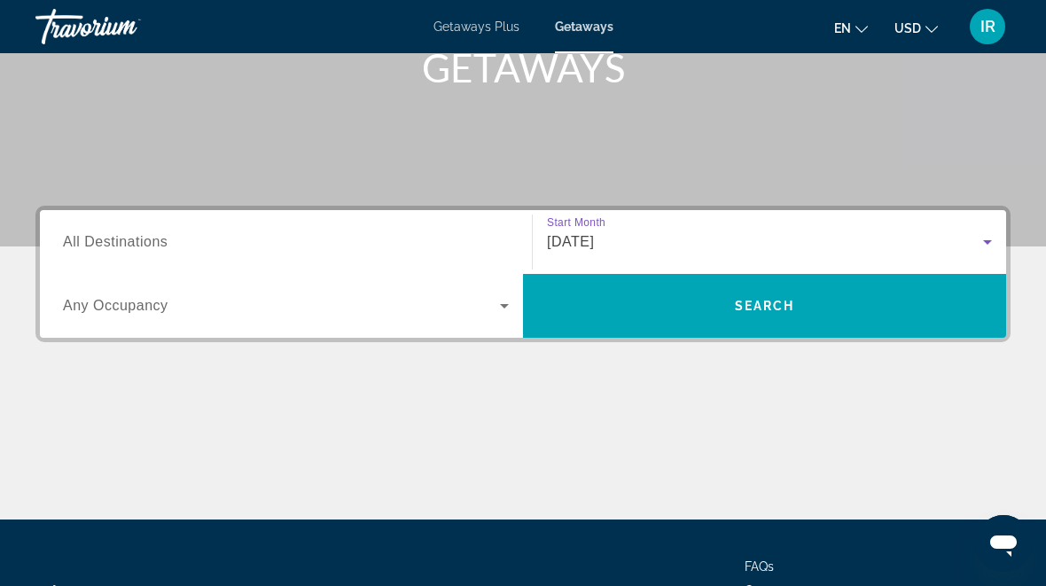
click at [132, 238] on span "All Destinations" at bounding box center [115, 241] width 105 height 15
click at [132, 238] on input "Destination All Destinations" at bounding box center [286, 242] width 446 height 21
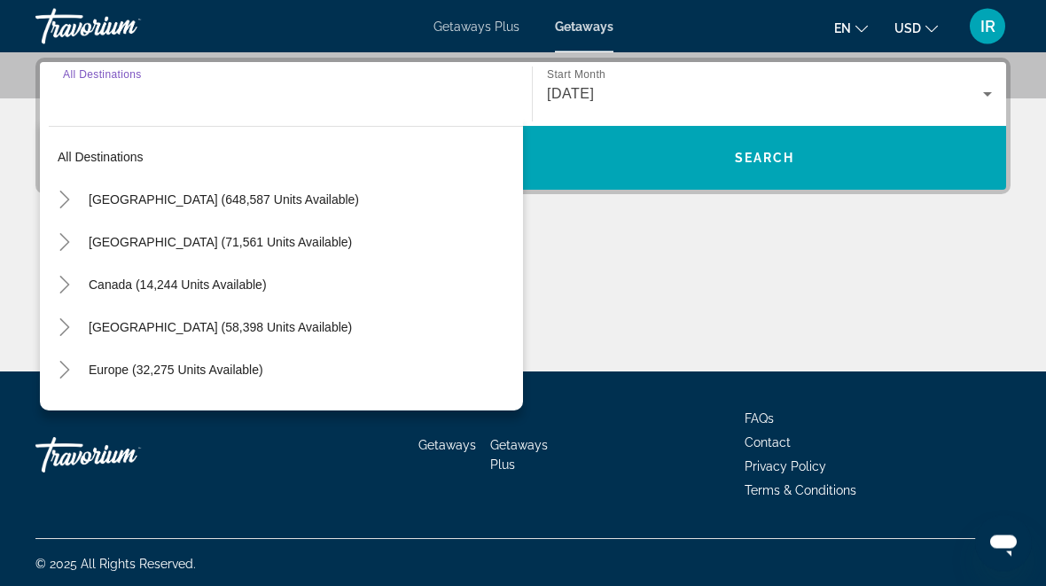
click at [57, 193] on icon "Toggle United States (648,587 units available)" at bounding box center [65, 200] width 18 height 18
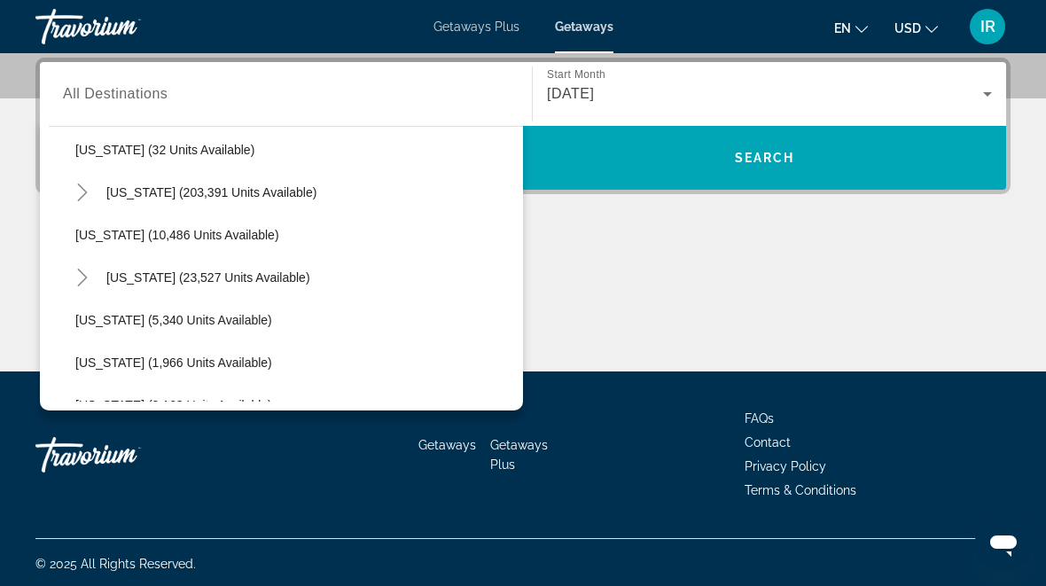
scroll to position [302, 0]
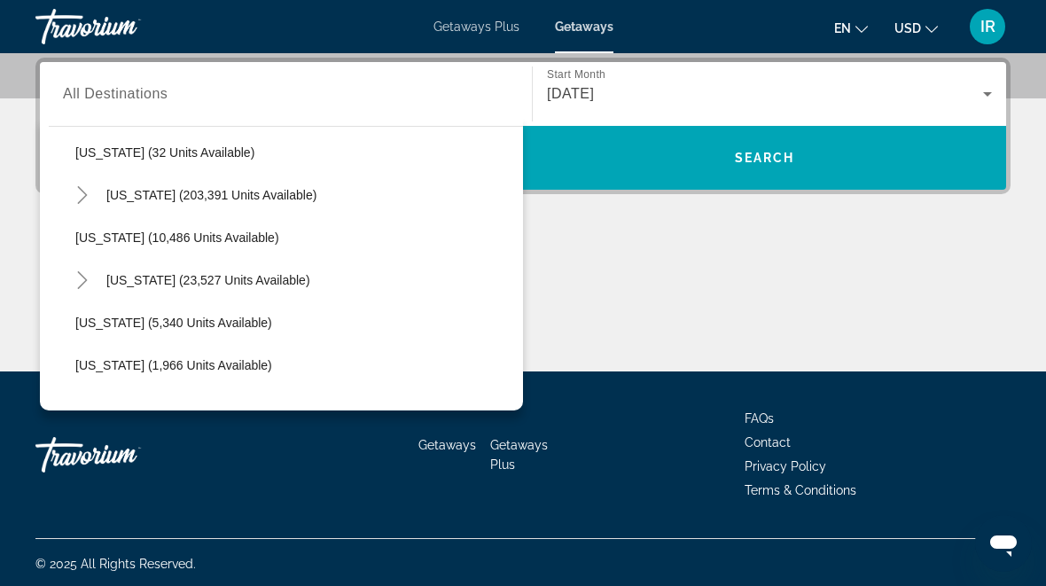
click at [90, 234] on span "[US_STATE] (10,486 units available)" at bounding box center [177, 237] width 204 height 14
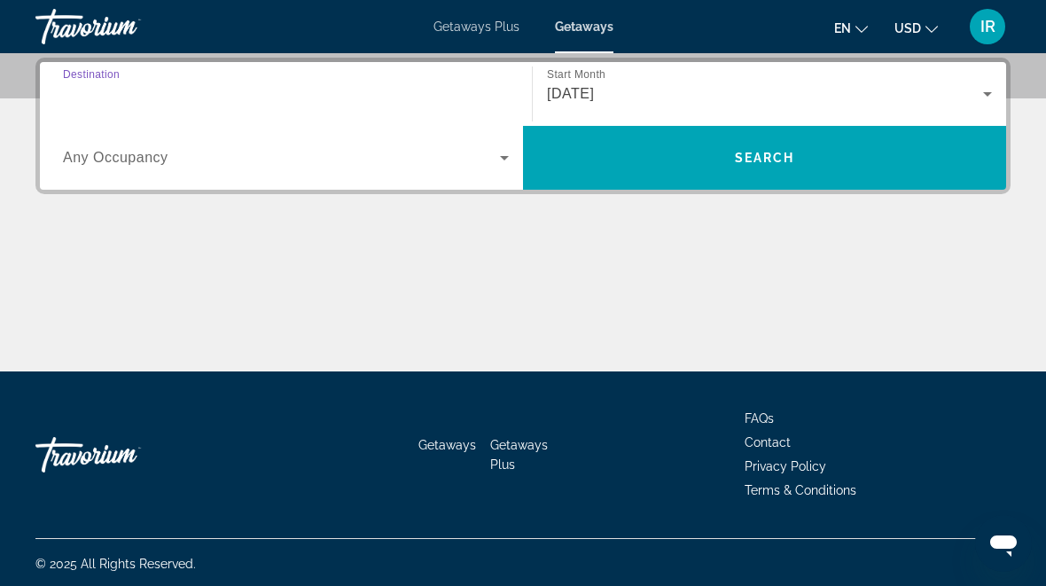
type input "**********"
click at [666, 133] on span "Search widget" at bounding box center [764, 158] width 483 height 64
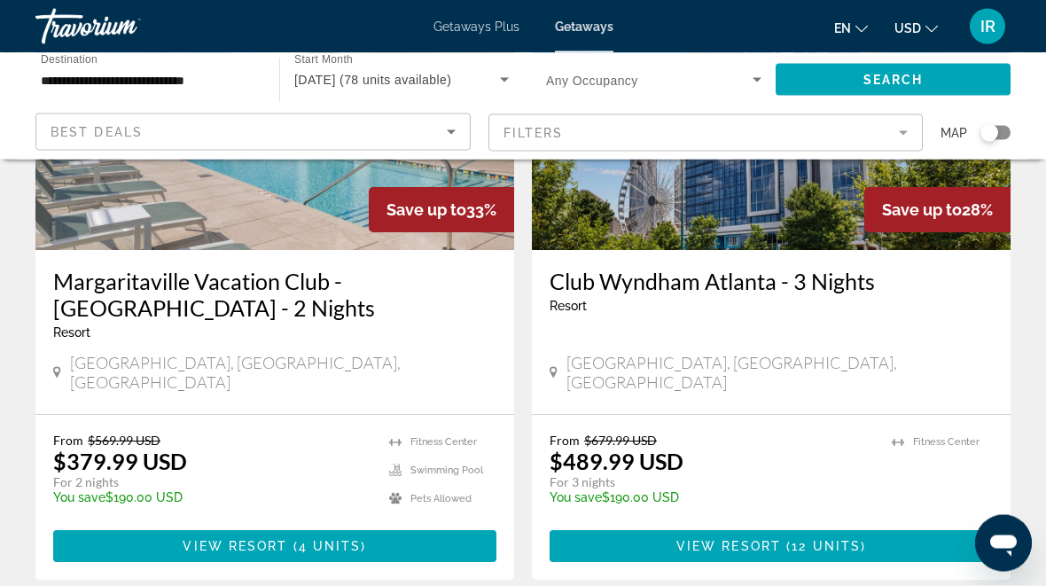
scroll to position [256, 0]
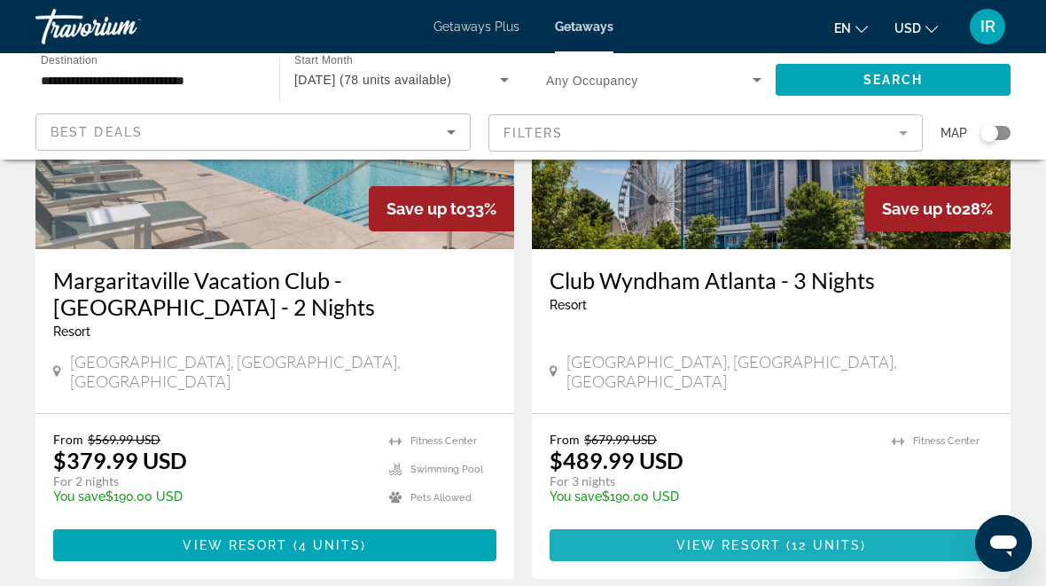
click at [698, 538] on span "View Resort" at bounding box center [728, 545] width 105 height 14
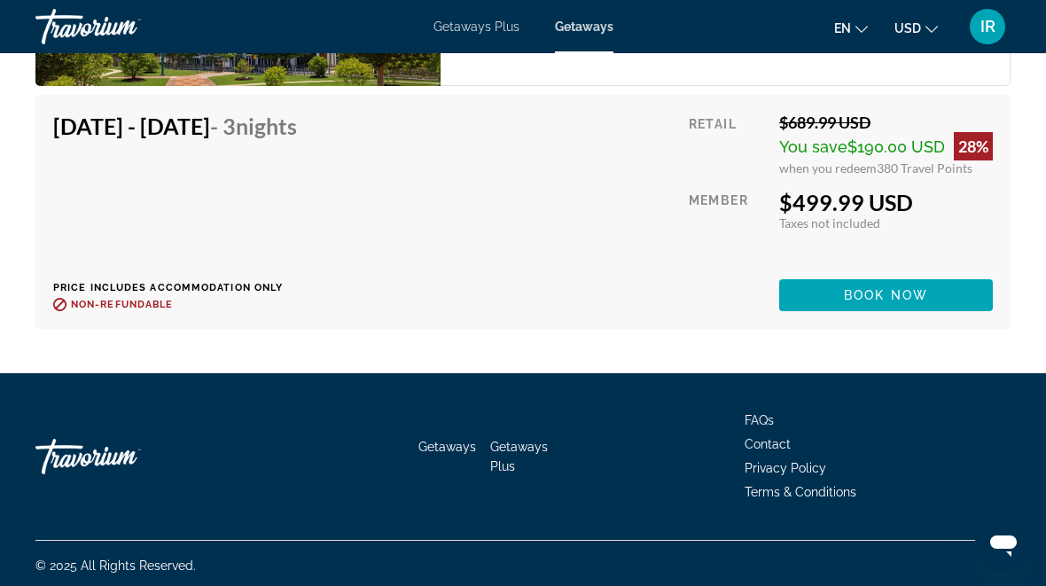
scroll to position [5107, 0]
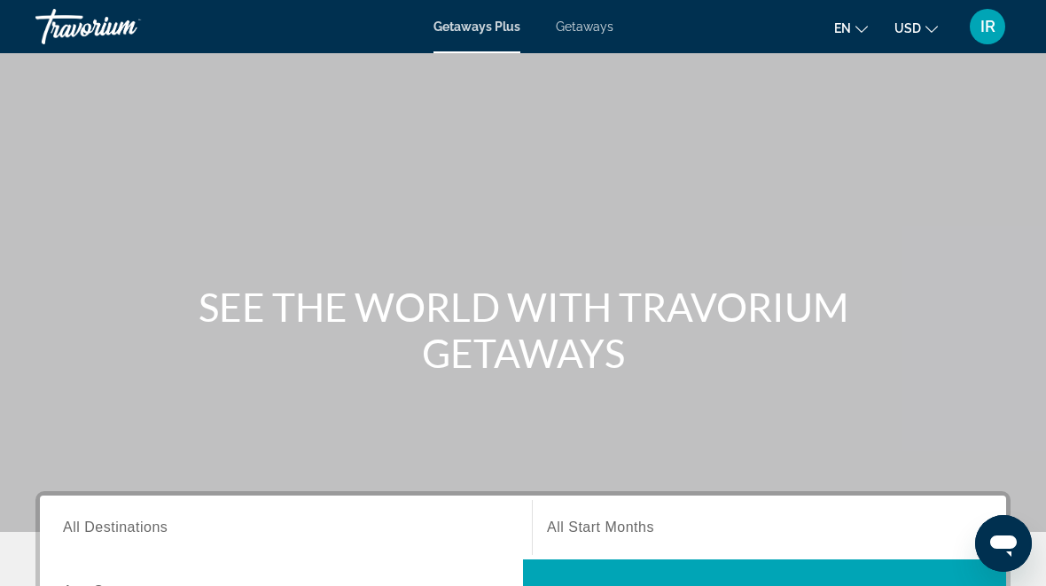
scroll to position [3, 0]
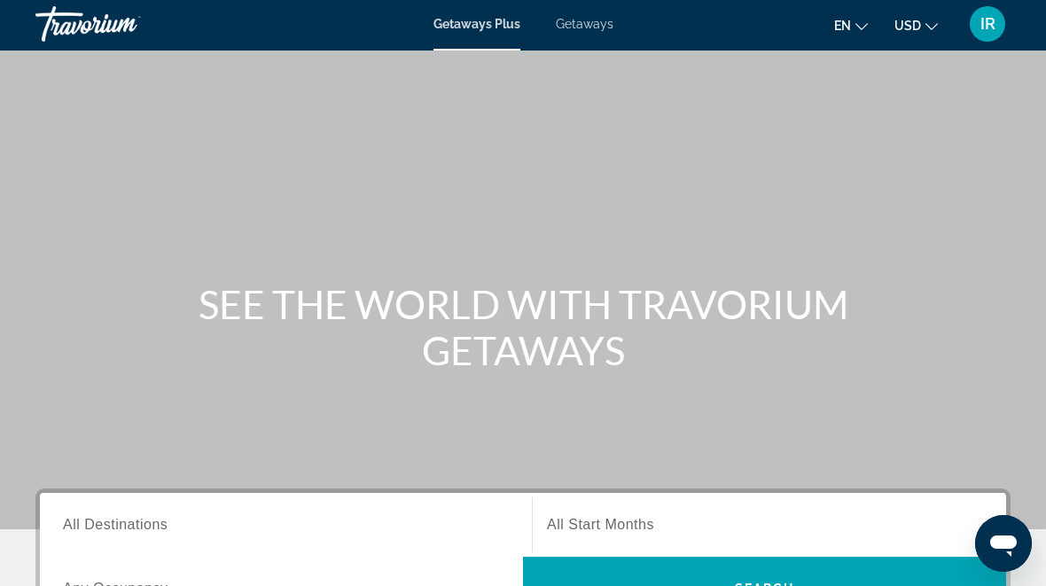
click at [603, 4] on div "Getaways Plus Getaways en English Español Français Italiano Português русский U…" at bounding box center [523, 24] width 1046 height 46
click at [600, 12] on div "Getaways Plus Getaways en English Español Français Italiano Português русский U…" at bounding box center [523, 24] width 1046 height 46
click at [586, 17] on span "Getaways" at bounding box center [585, 24] width 58 height 14
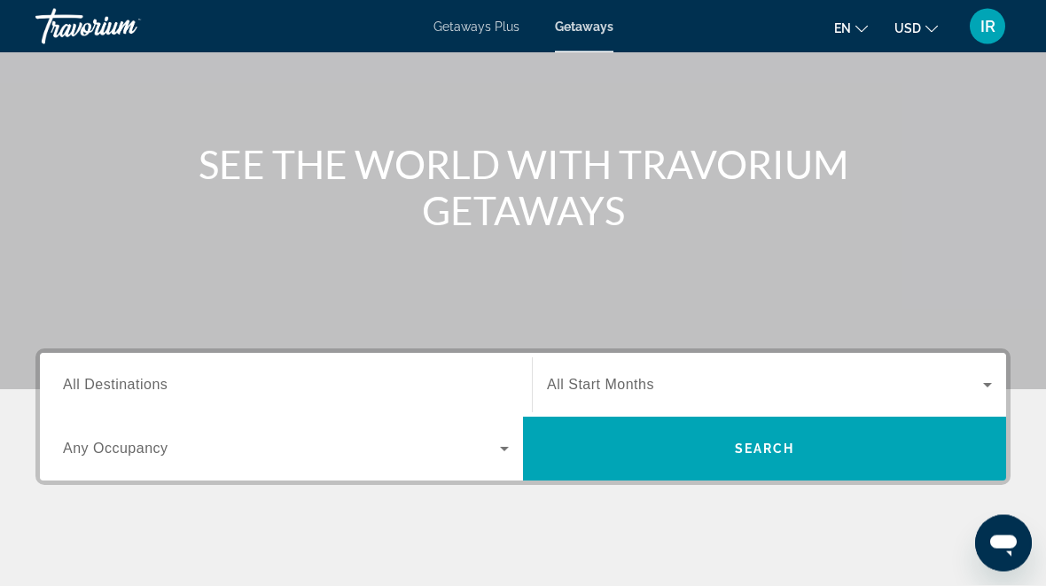
scroll to position [147, 0]
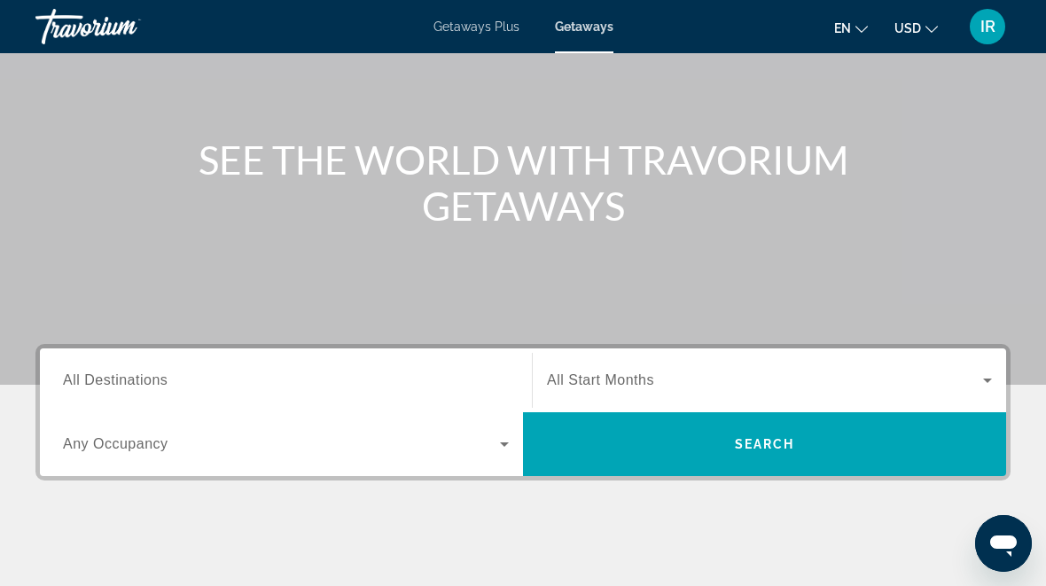
click at [318, 364] on div "Search widget" at bounding box center [286, 380] width 446 height 51
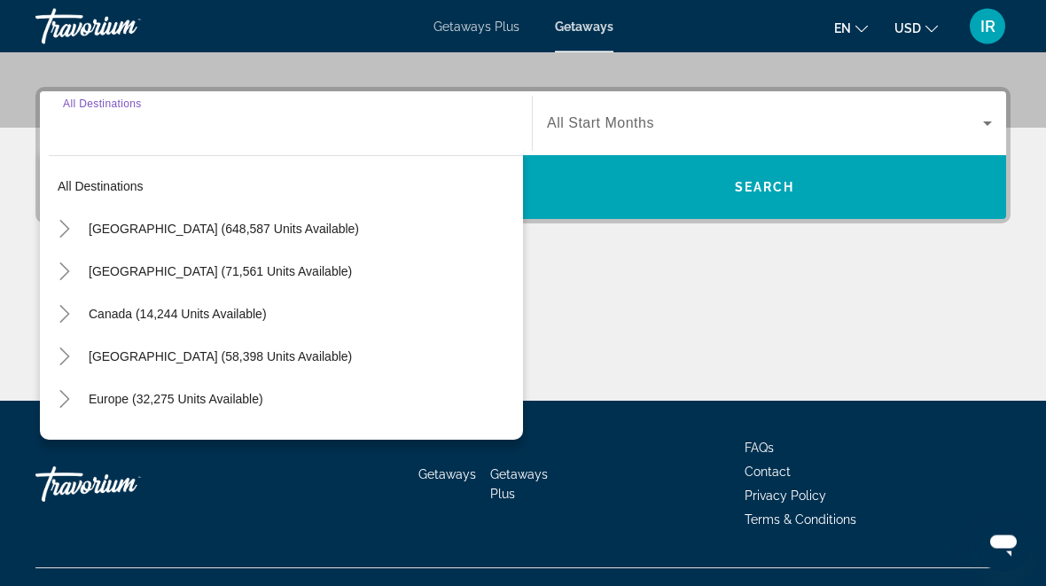
scroll to position [433, 0]
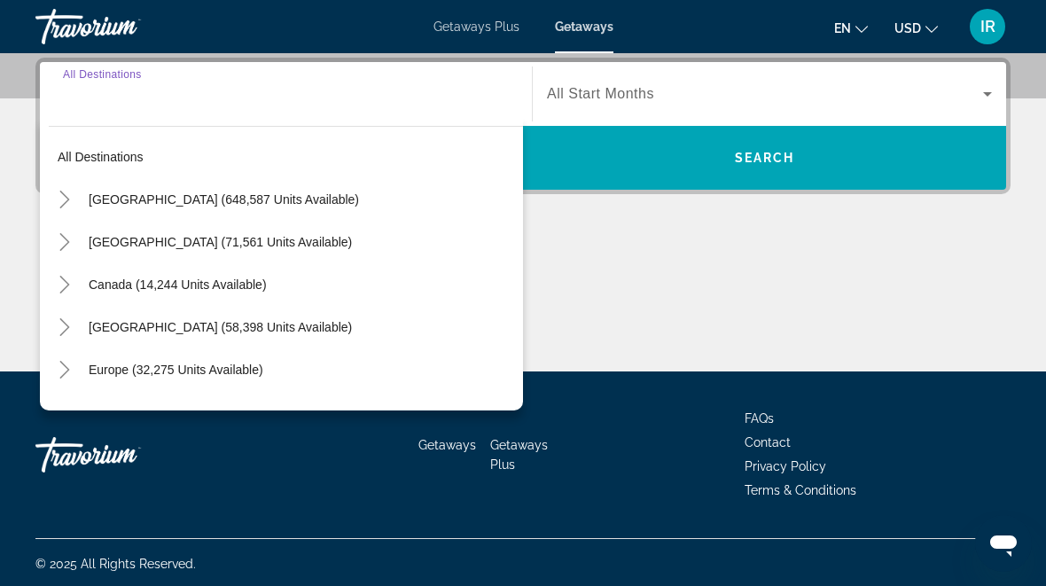
click at [65, 190] on mat-icon "Toggle United States (648,587 units available)" at bounding box center [64, 199] width 31 height 31
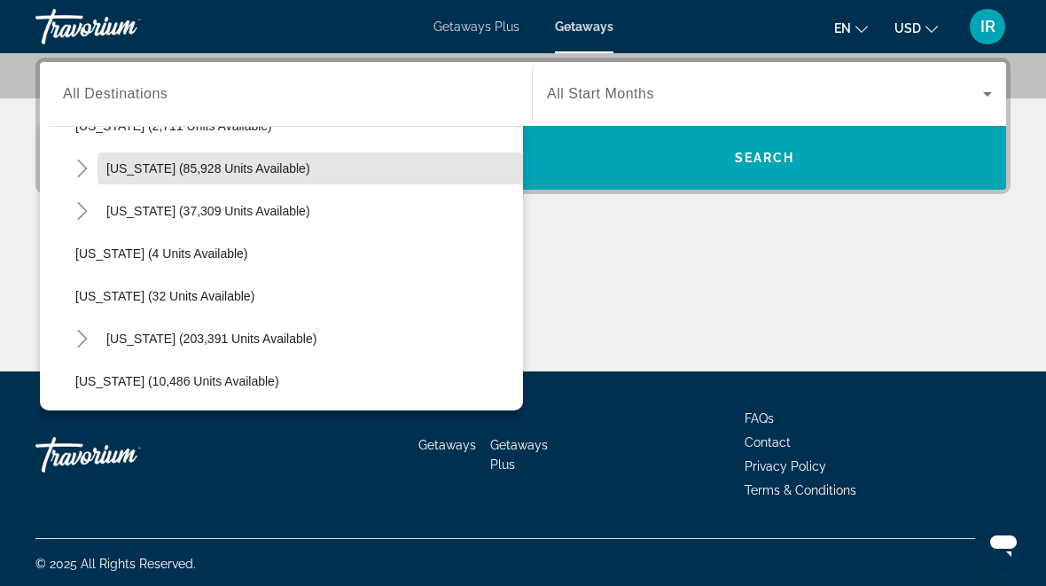
scroll to position [160, 0]
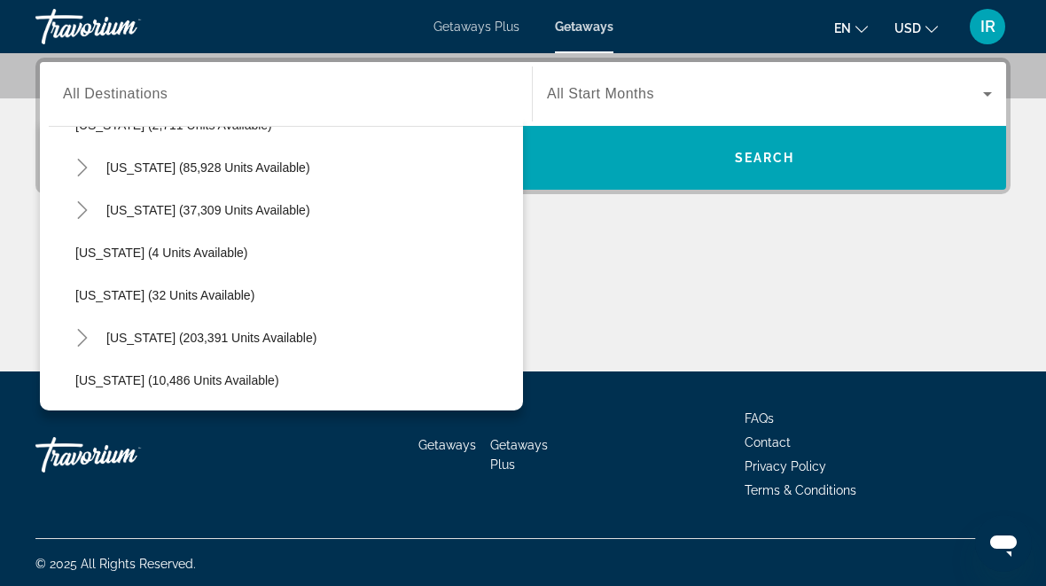
click at [82, 328] on mat-icon "Toggle Florida (203,391 units available)" at bounding box center [81, 338] width 31 height 31
click at [158, 365] on span "Search widget" at bounding box center [303, 380] width 439 height 43
type input "**********"
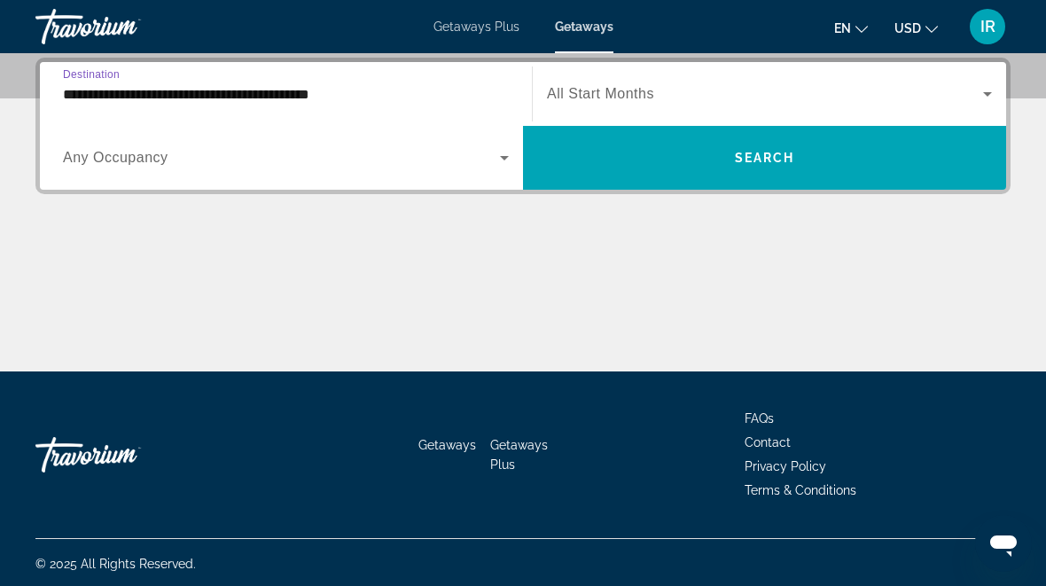
click at [554, 275] on div "Main content" at bounding box center [522, 304] width 975 height 133
click at [570, 253] on div "Main content" at bounding box center [522, 304] width 975 height 133
click at [698, 170] on span "Search widget" at bounding box center [764, 158] width 483 height 43
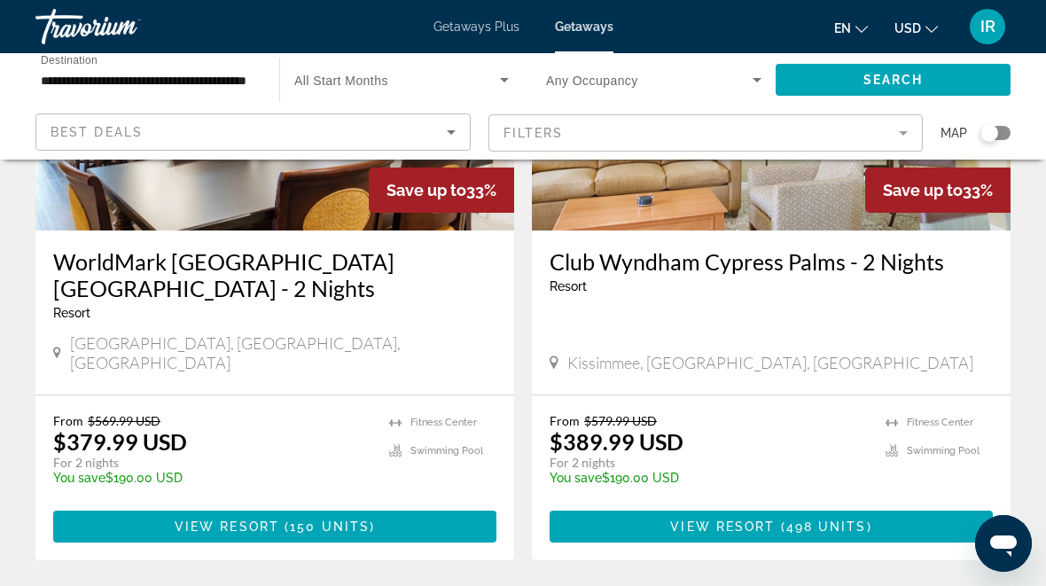
scroll to position [286, 0]
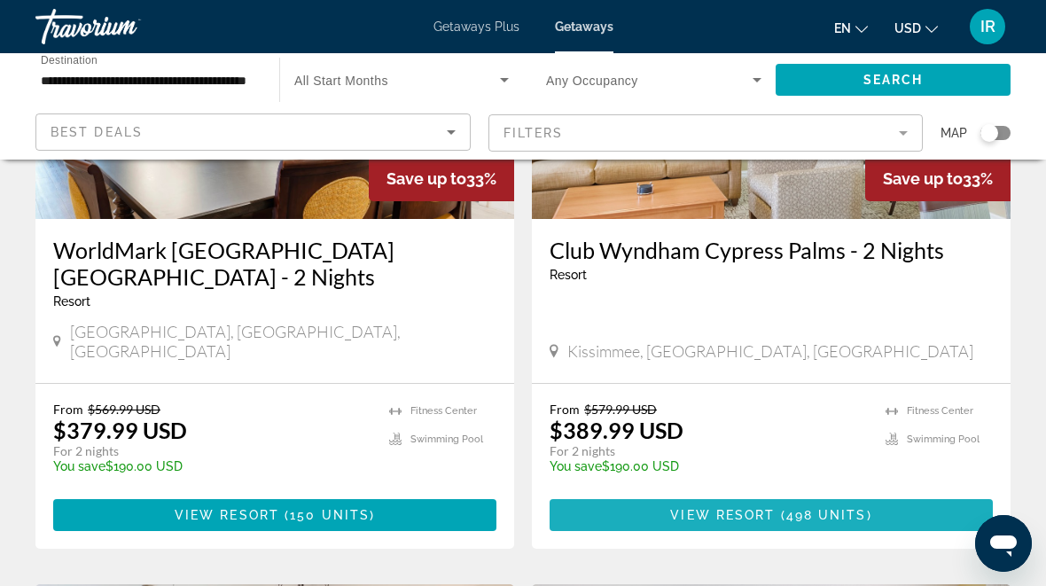
click at [711, 508] on span "View Resort" at bounding box center [722, 515] width 105 height 14
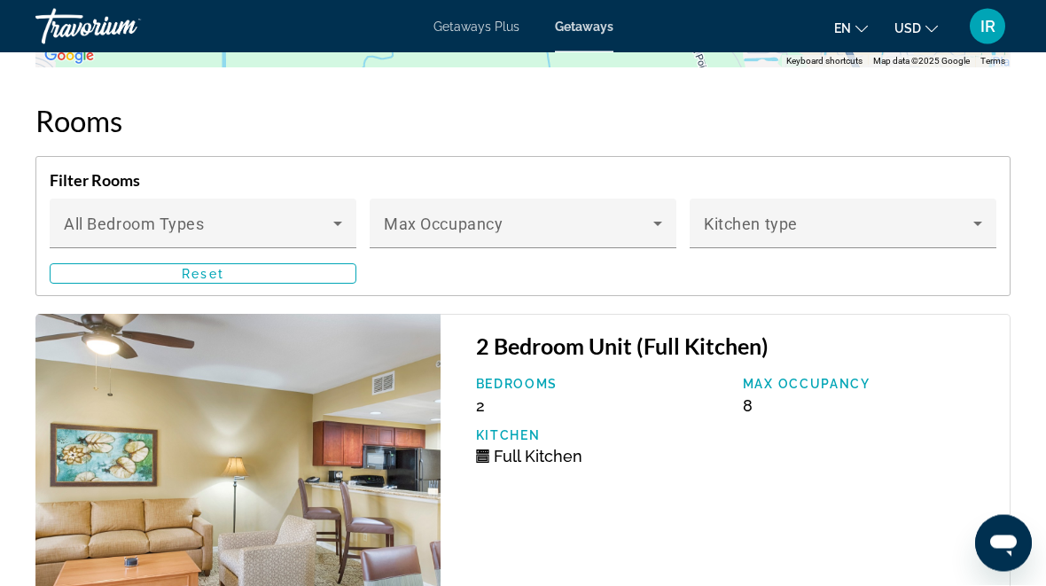
scroll to position [3487, 0]
